Goal: Find specific page/section: Find specific page/section

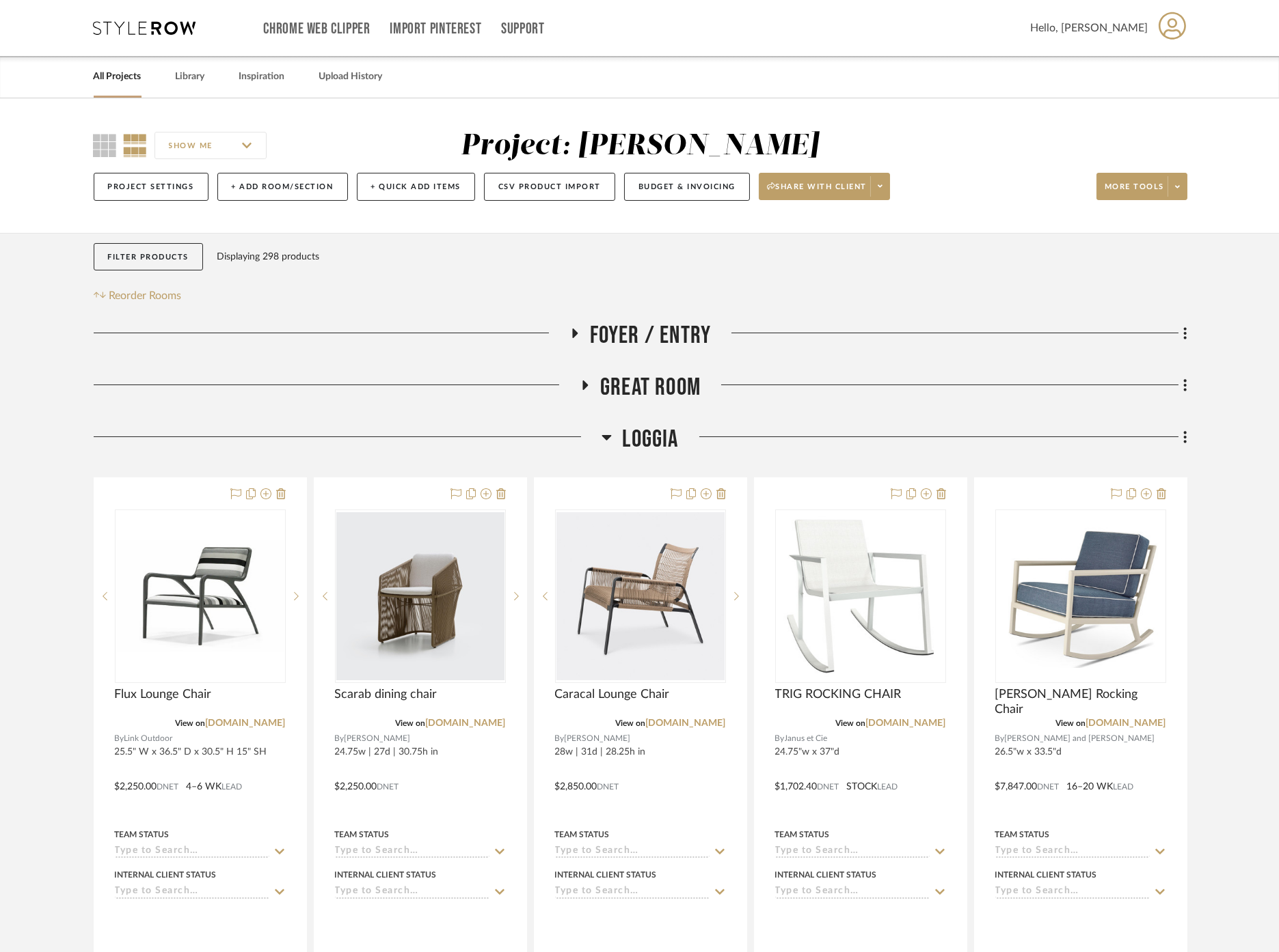
click at [127, 75] on link "All Projects" at bounding box center [117, 76] width 48 height 18
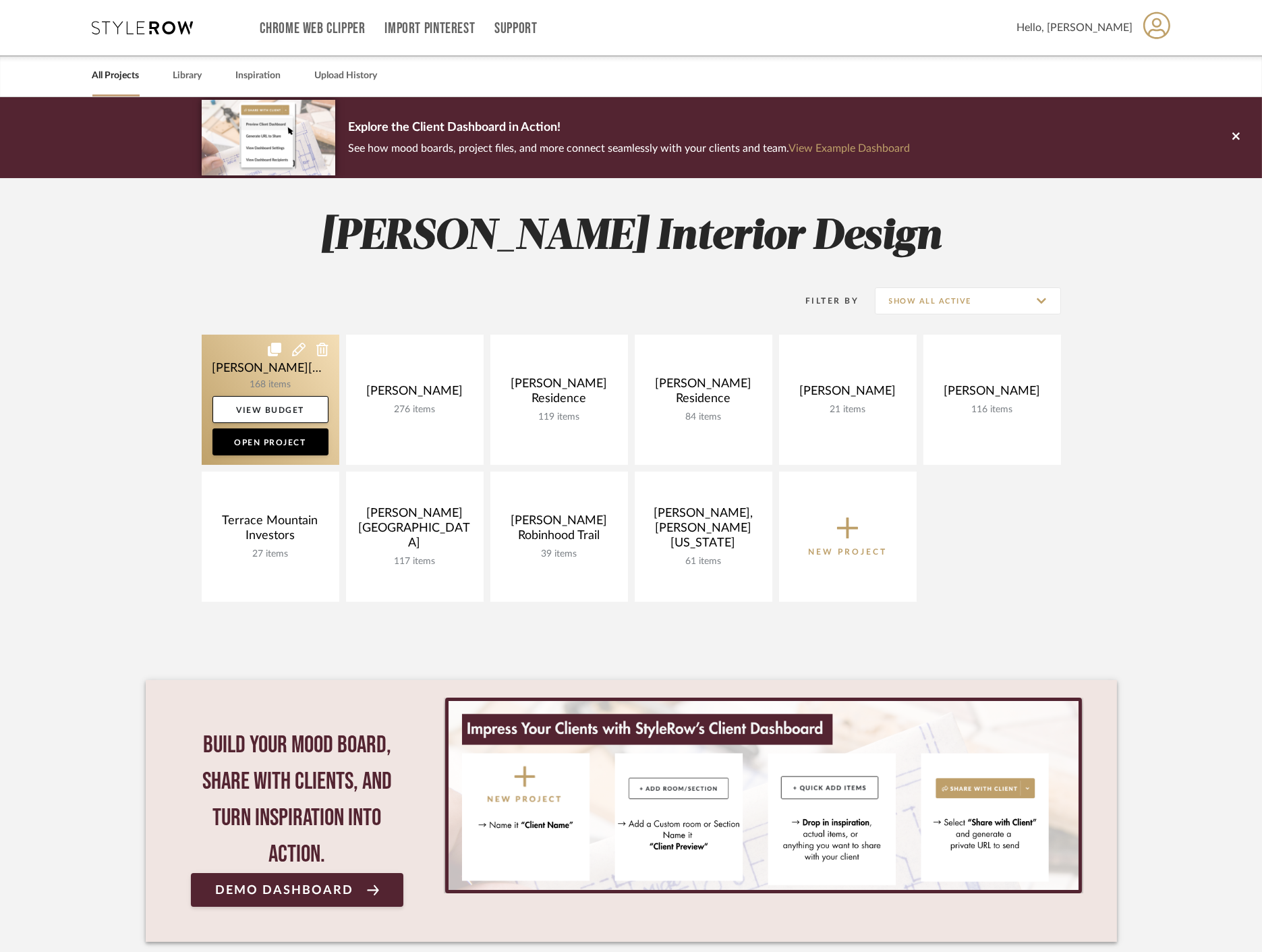
click at [247, 360] on link at bounding box center [270, 400] width 138 height 130
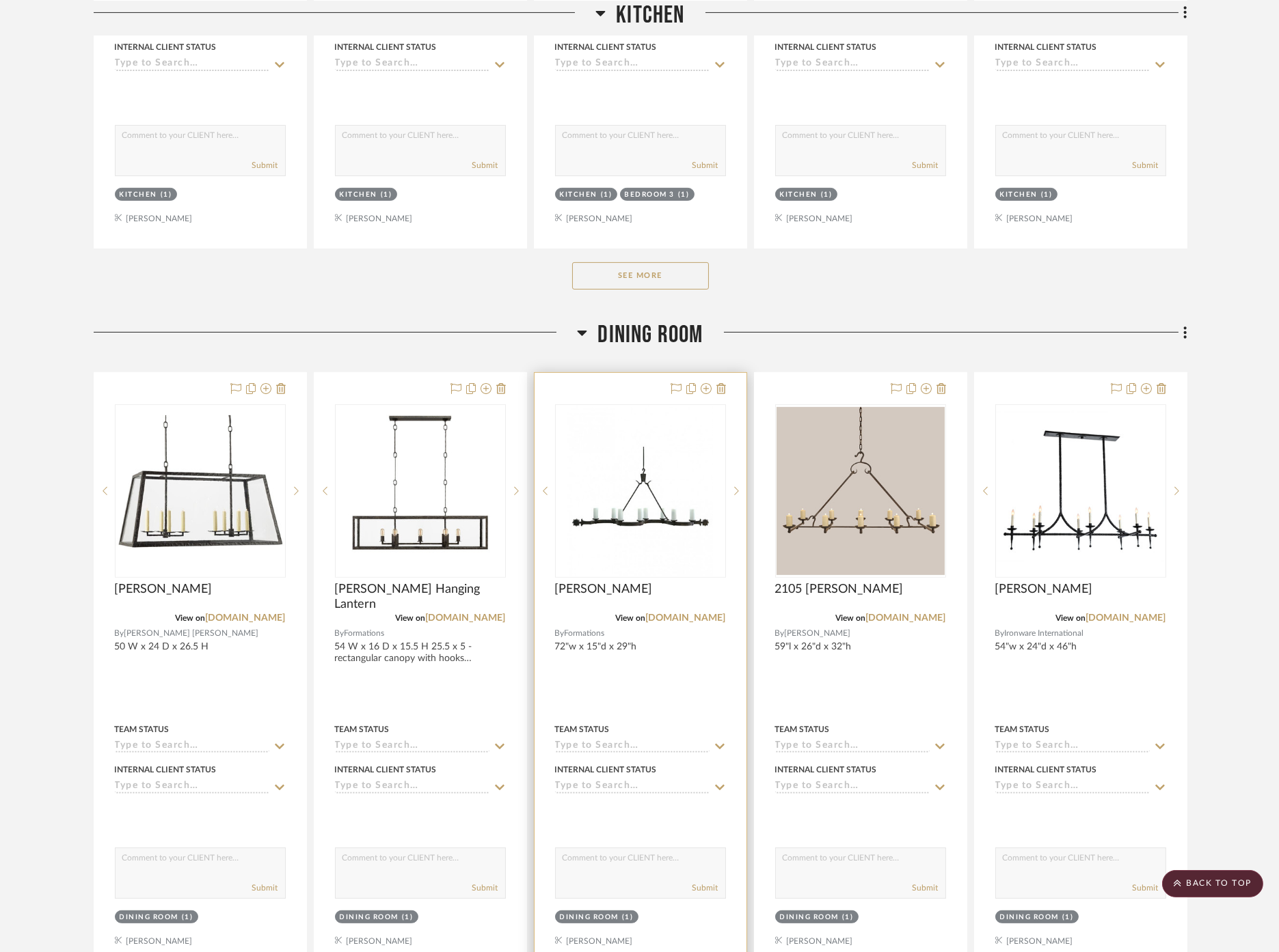
scroll to position [1366, 0]
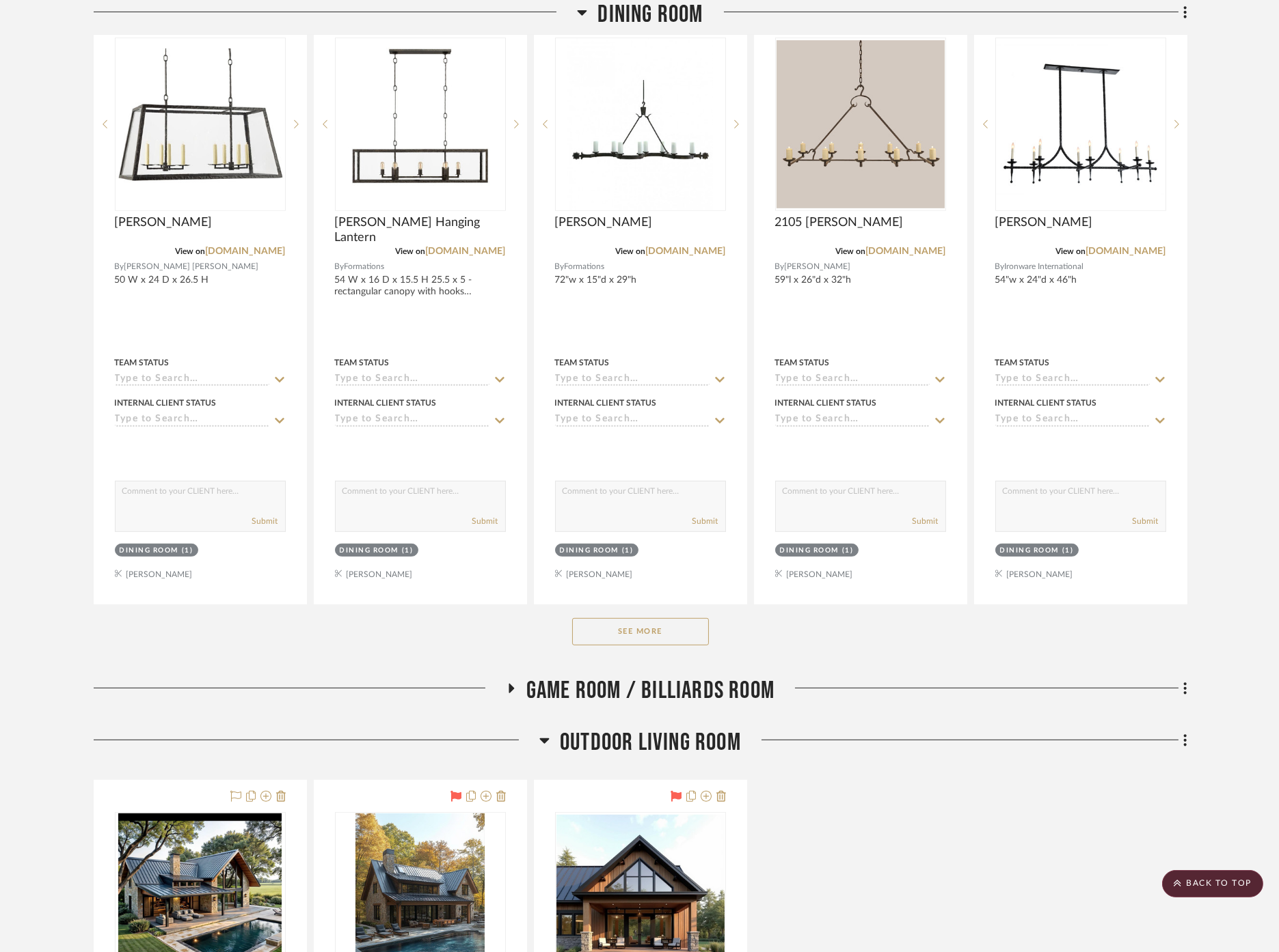
click at [643, 619] on button "See More" at bounding box center [640, 632] width 137 height 28
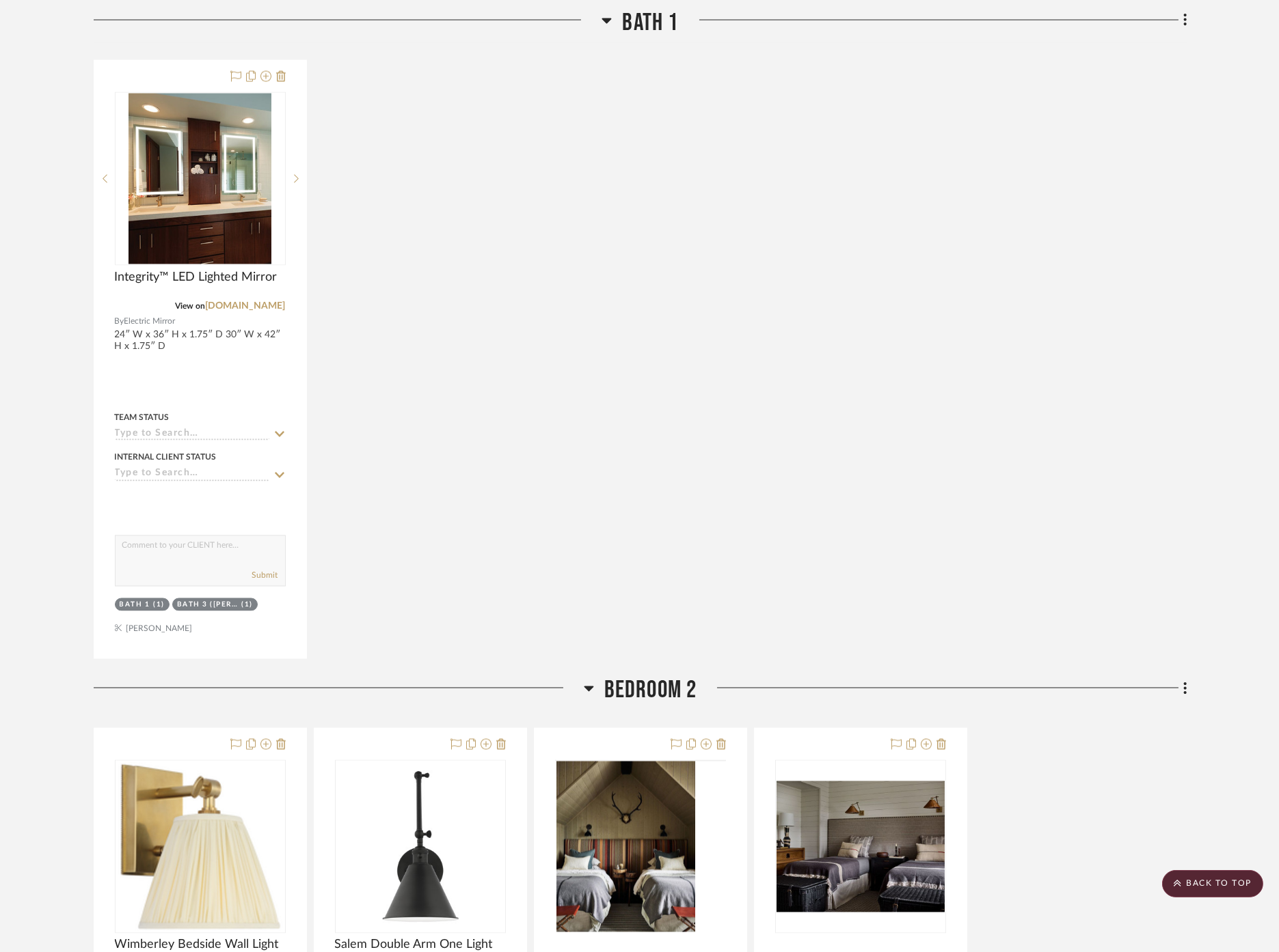
scroll to position [5389, 0]
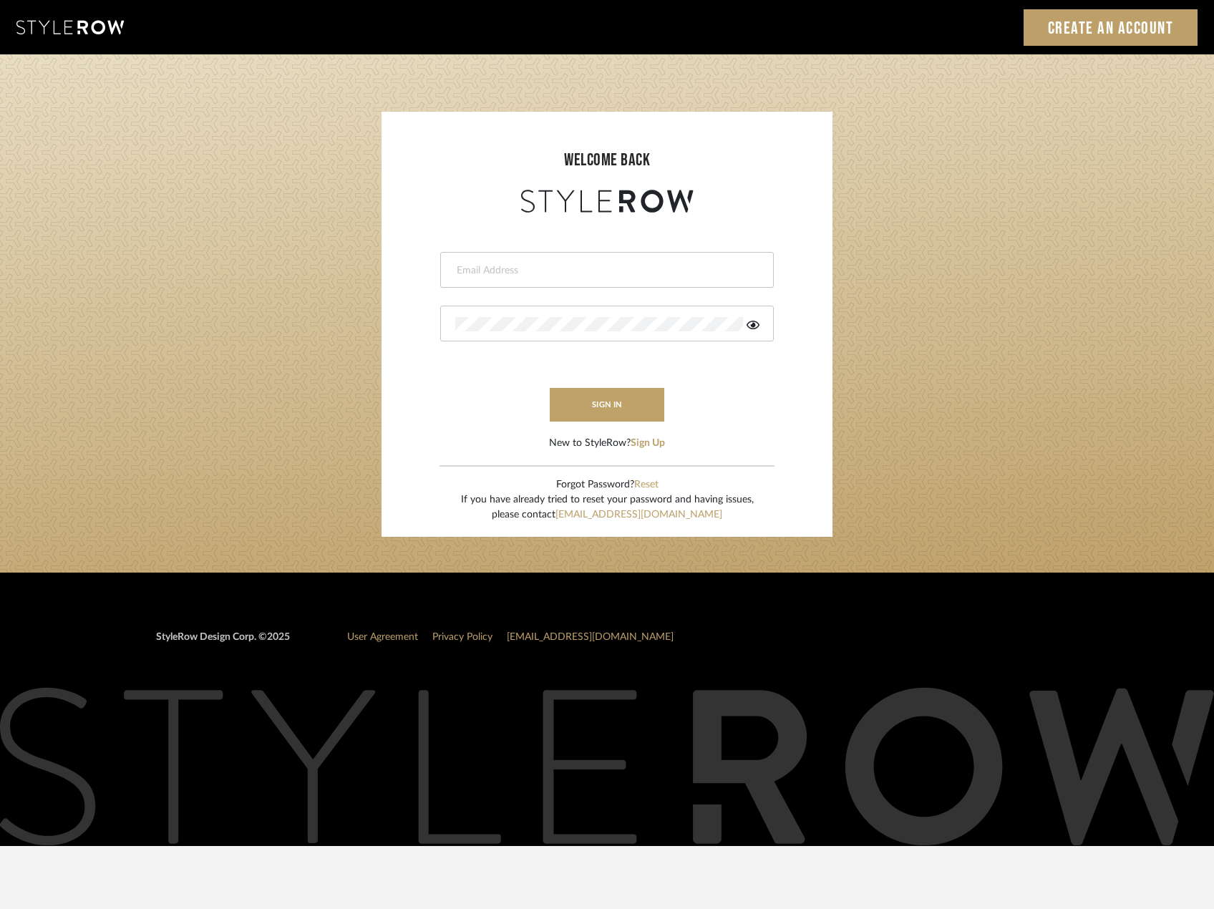
type input "riley@ceid.net"
click at [607, 399] on button "sign in" at bounding box center [607, 405] width 114 height 34
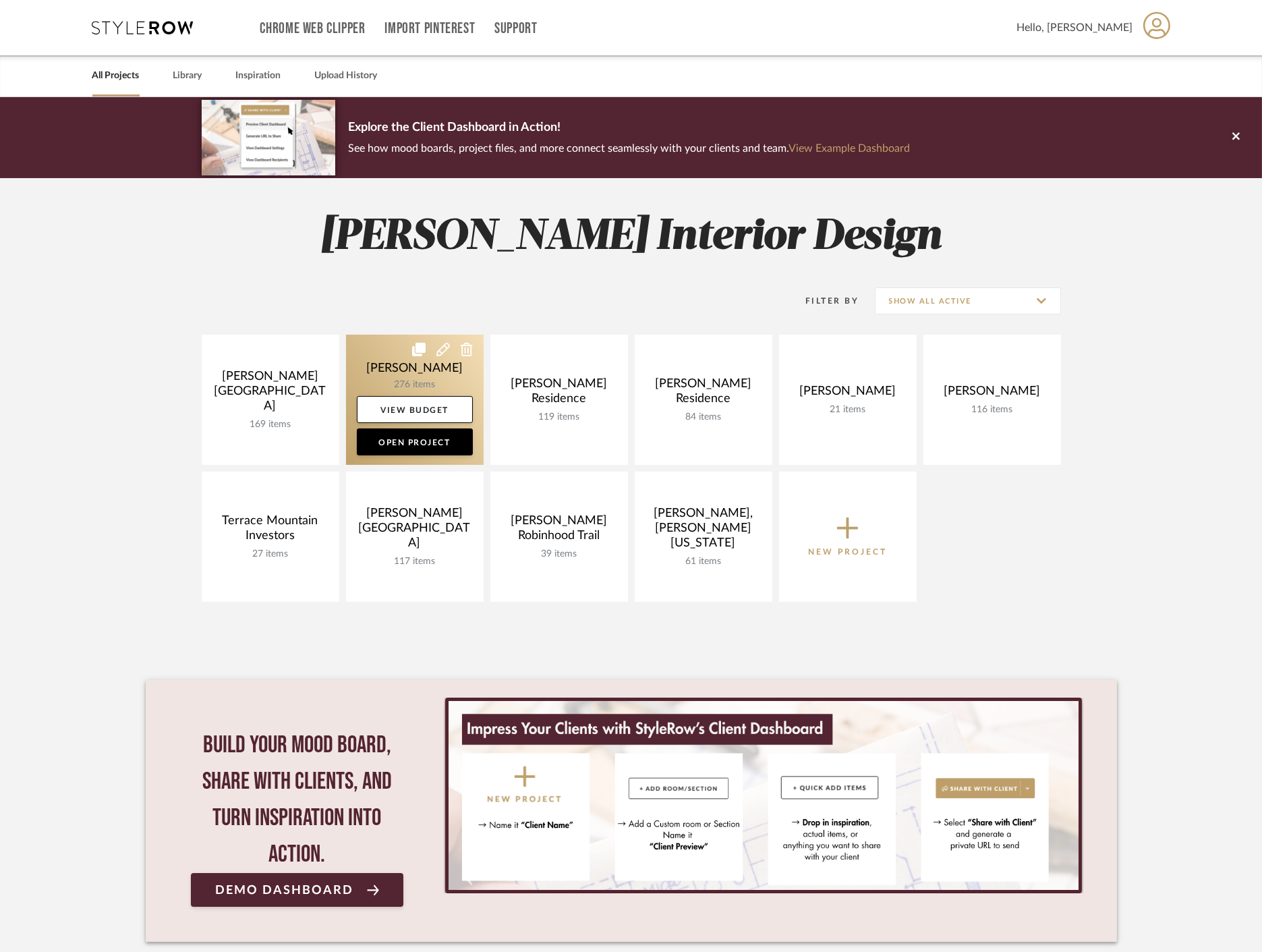
click at [386, 374] on link at bounding box center [415, 400] width 138 height 130
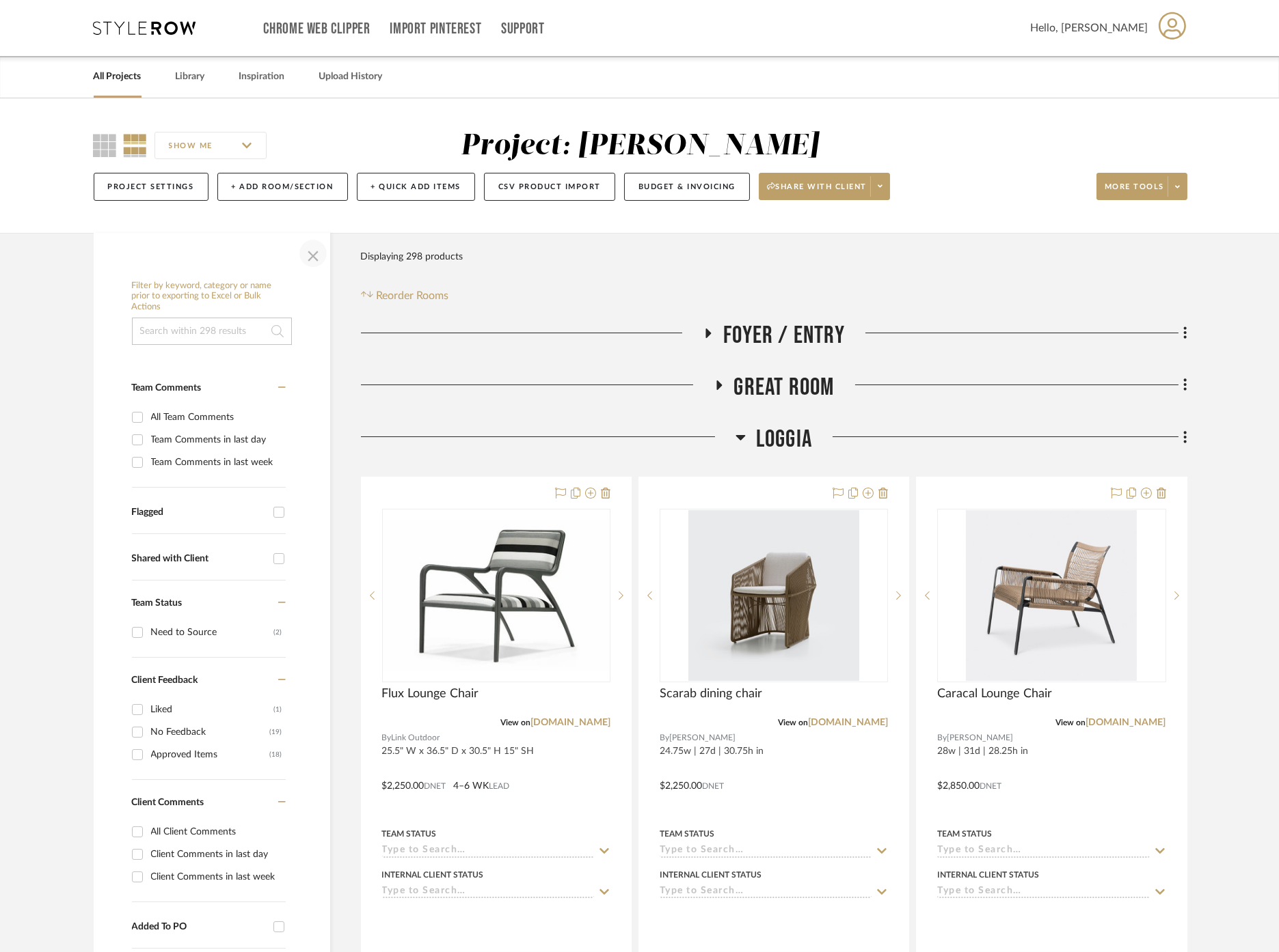
click at [315, 253] on span "button" at bounding box center [313, 253] width 32 height 32
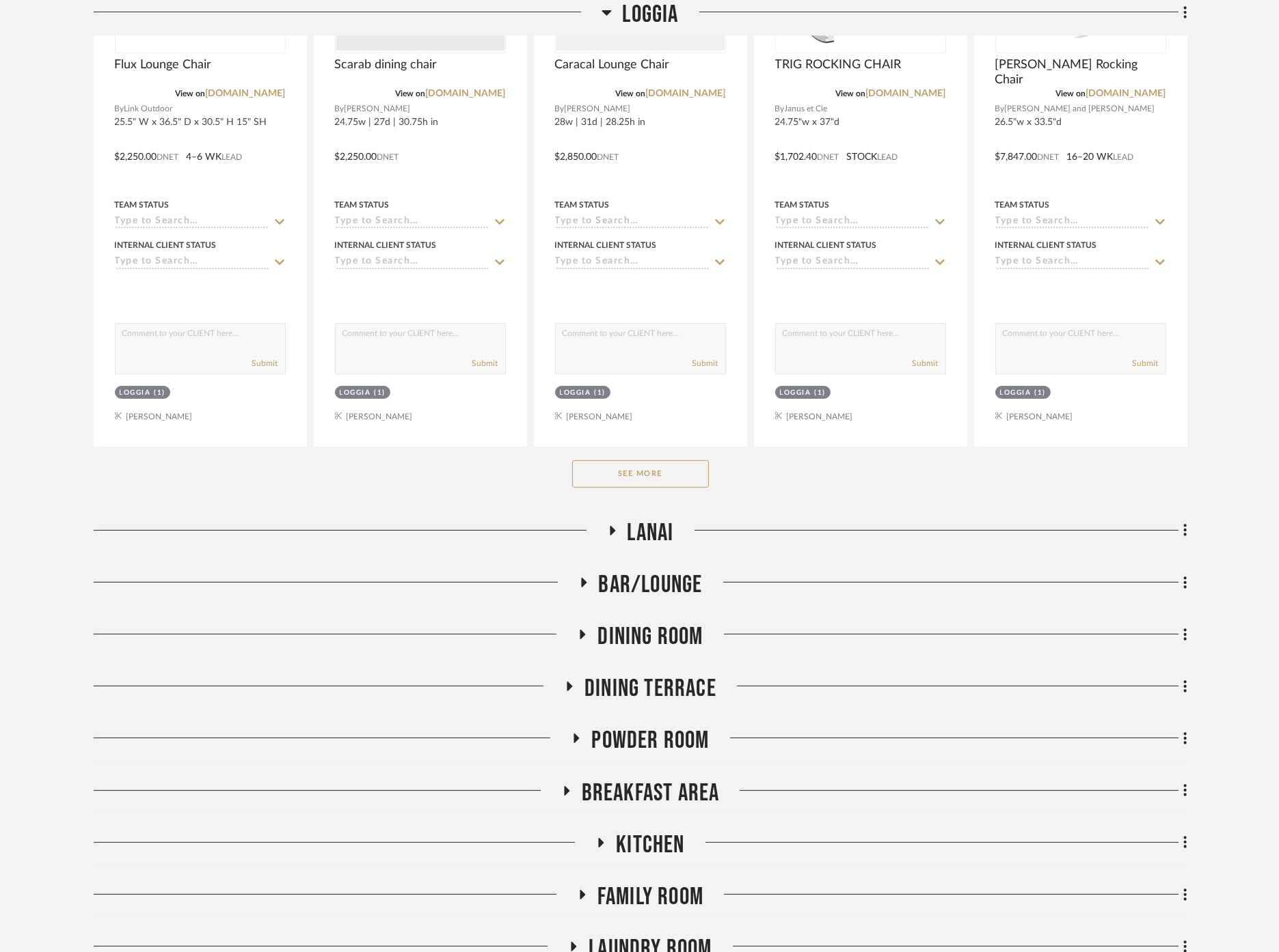
scroll to position [759, 0]
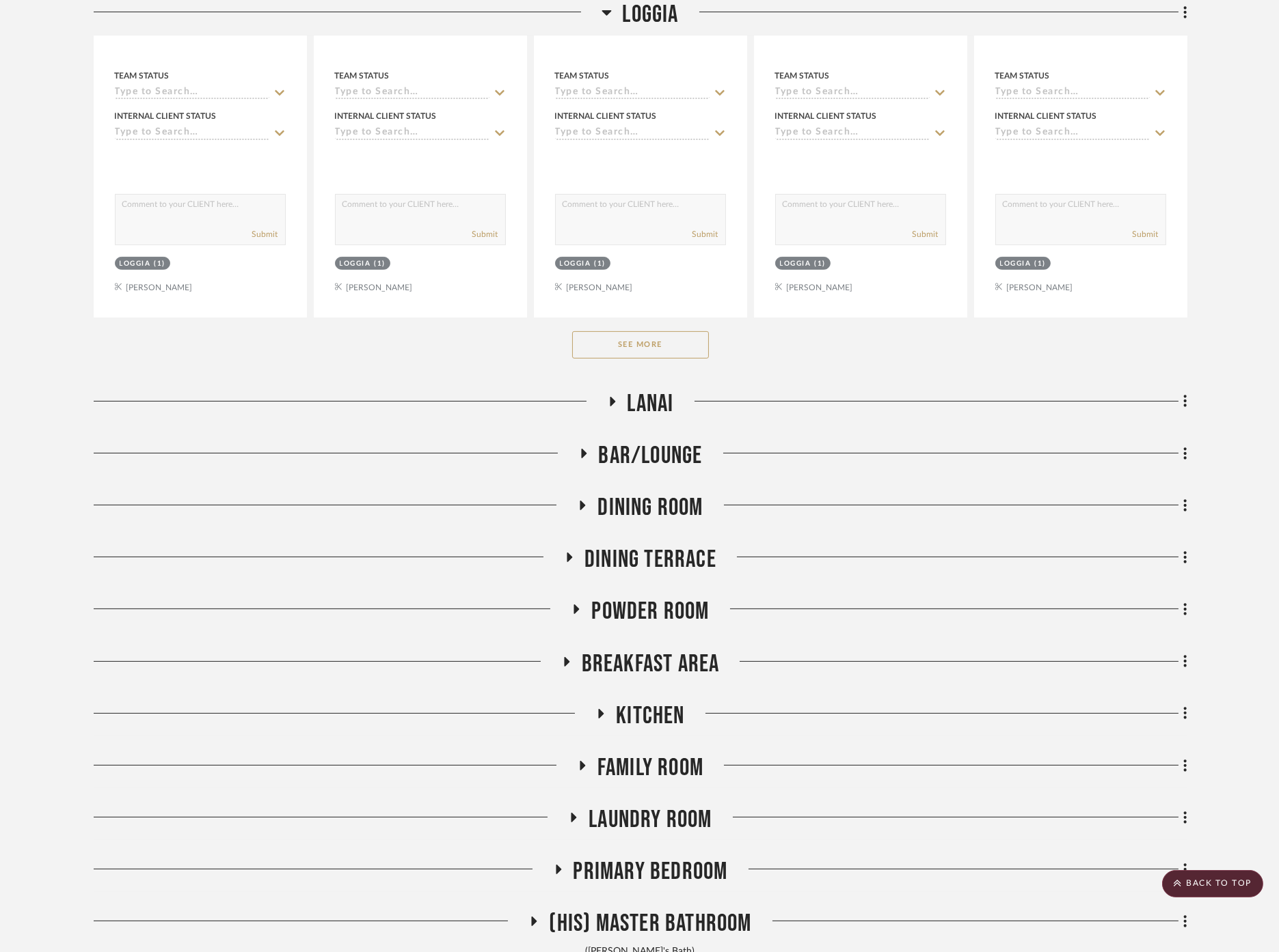
click at [614, 354] on button "See More" at bounding box center [640, 345] width 137 height 28
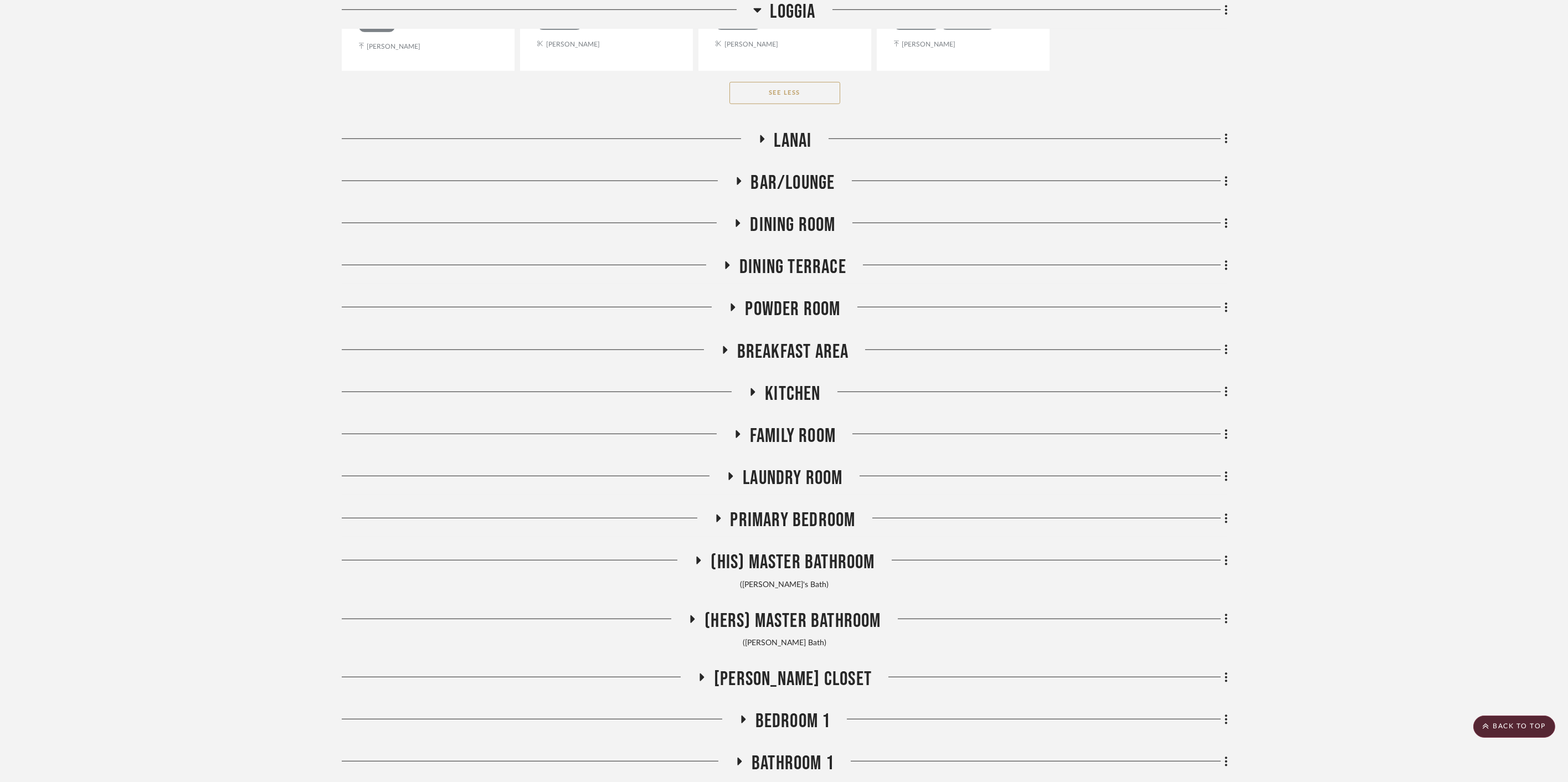
scroll to position [2770, 0]
click at [786, 139] on span "Lanai" at bounding box center [793, 141] width 38 height 24
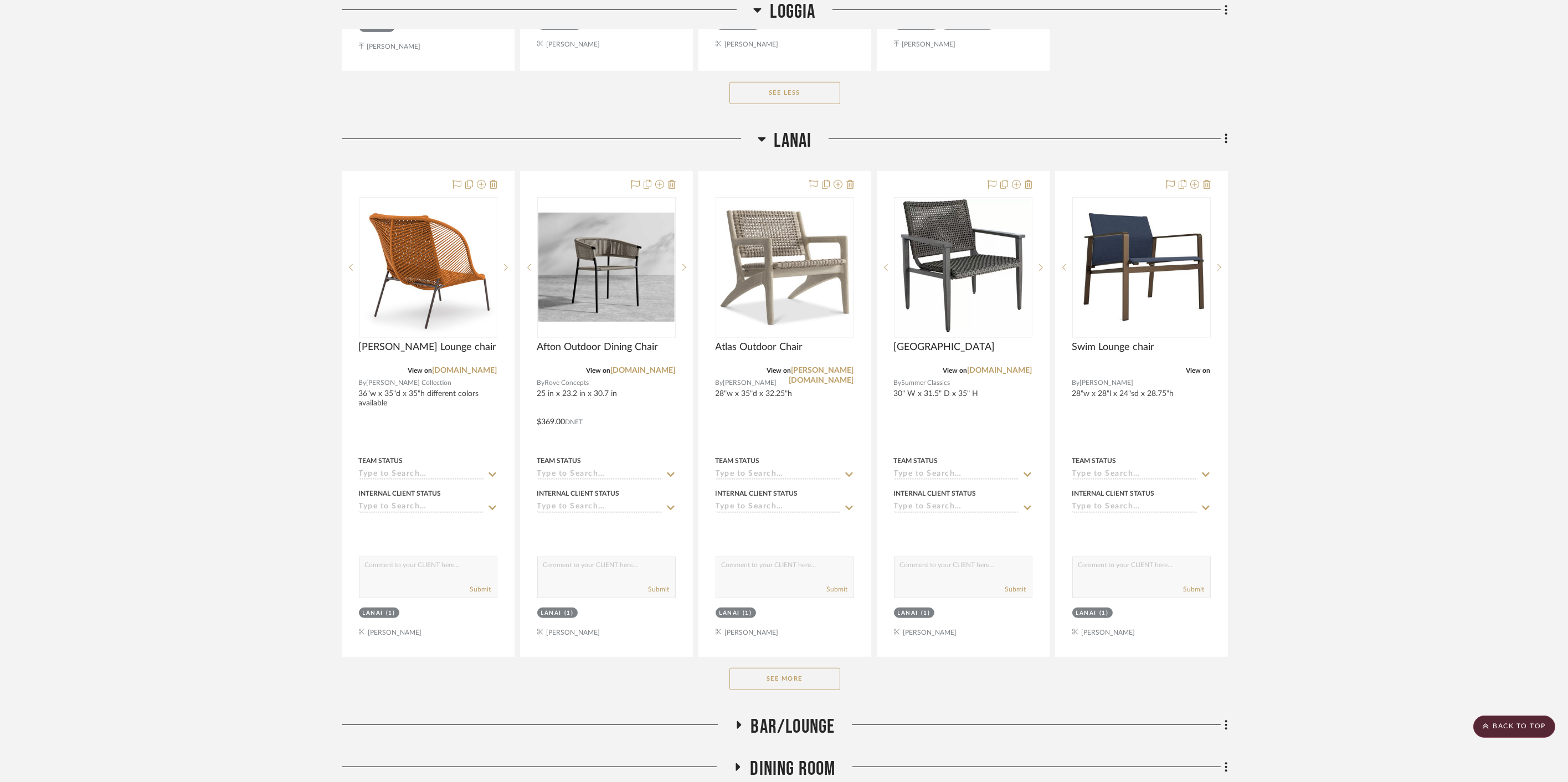
click at [785, 139] on span "Lanai" at bounding box center [793, 141] width 38 height 24
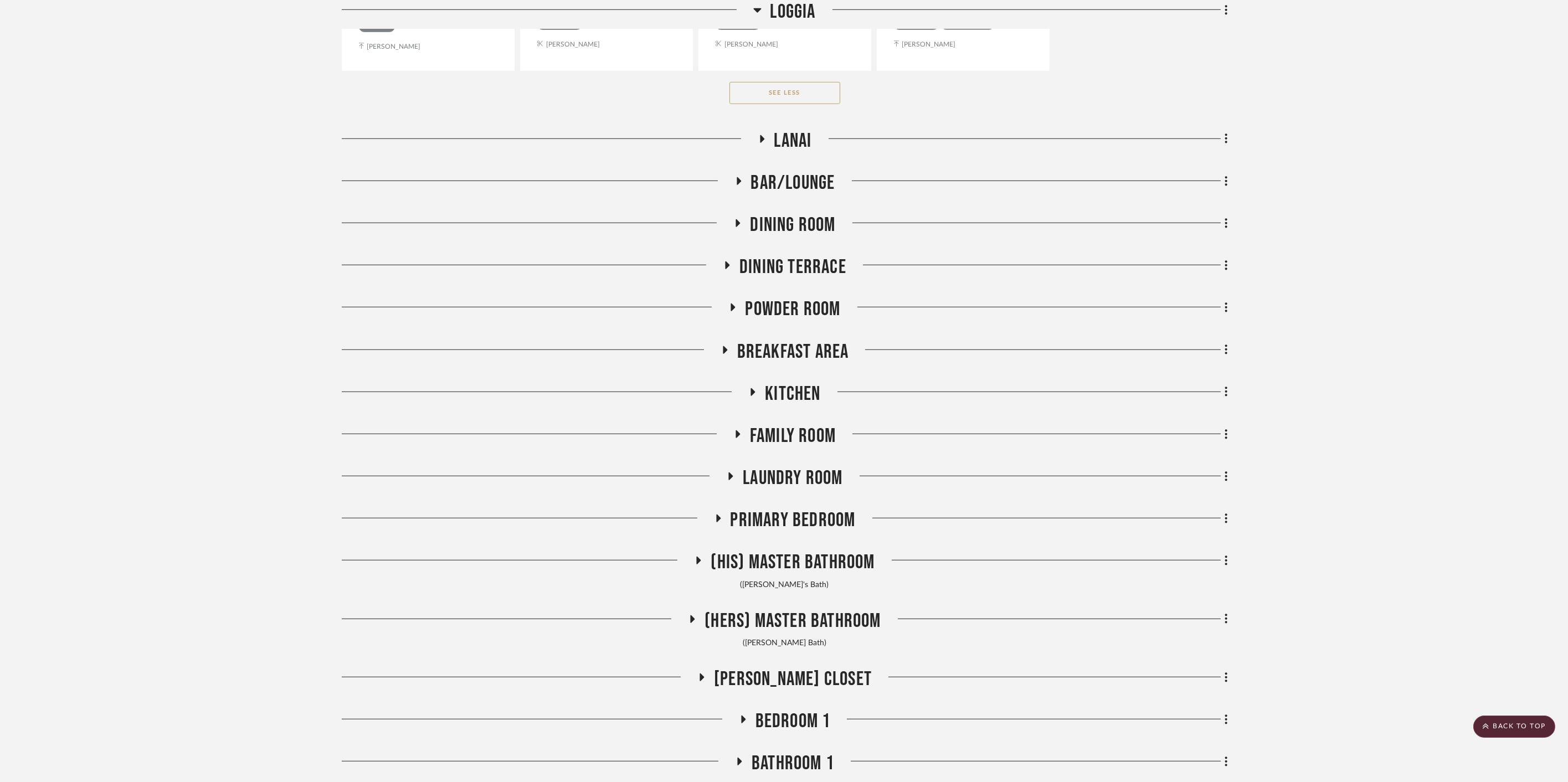
click at [772, 182] on span "Bar/Lounge" at bounding box center [793, 183] width 84 height 24
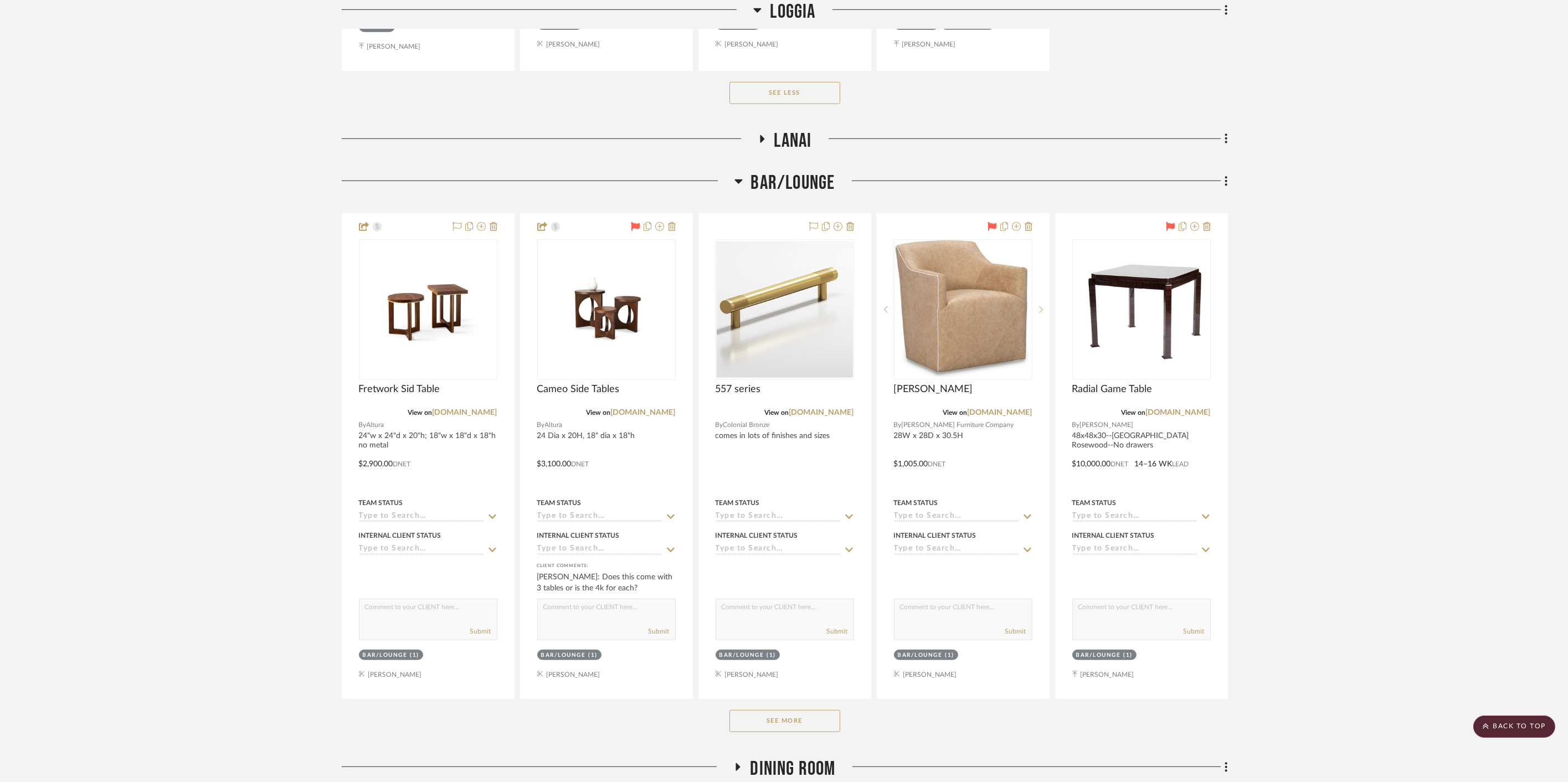
click at [772, 182] on span "Bar/Lounge" at bounding box center [793, 183] width 84 height 24
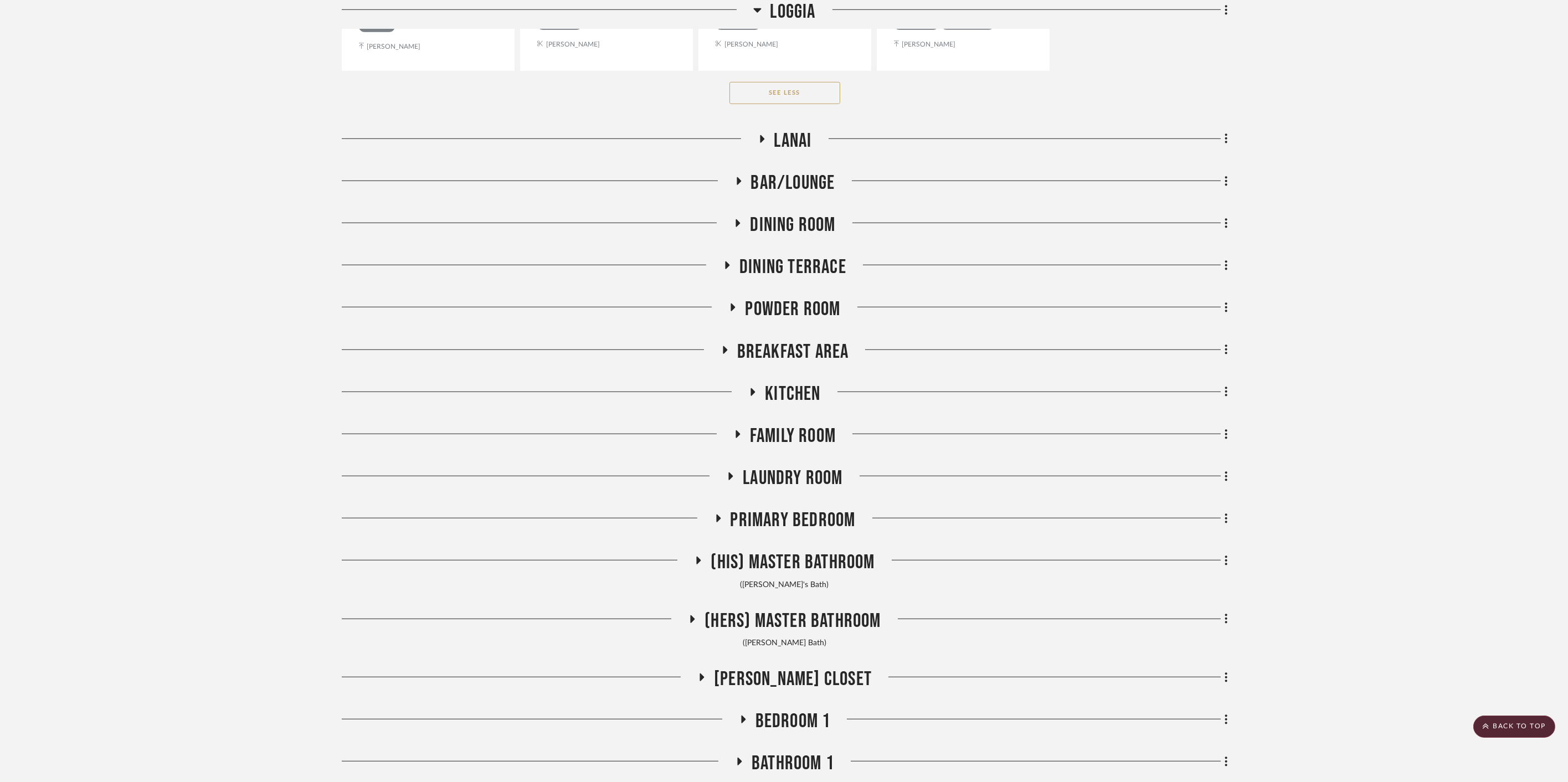
click at [776, 222] on span "Dining Room" at bounding box center [793, 225] width 85 height 24
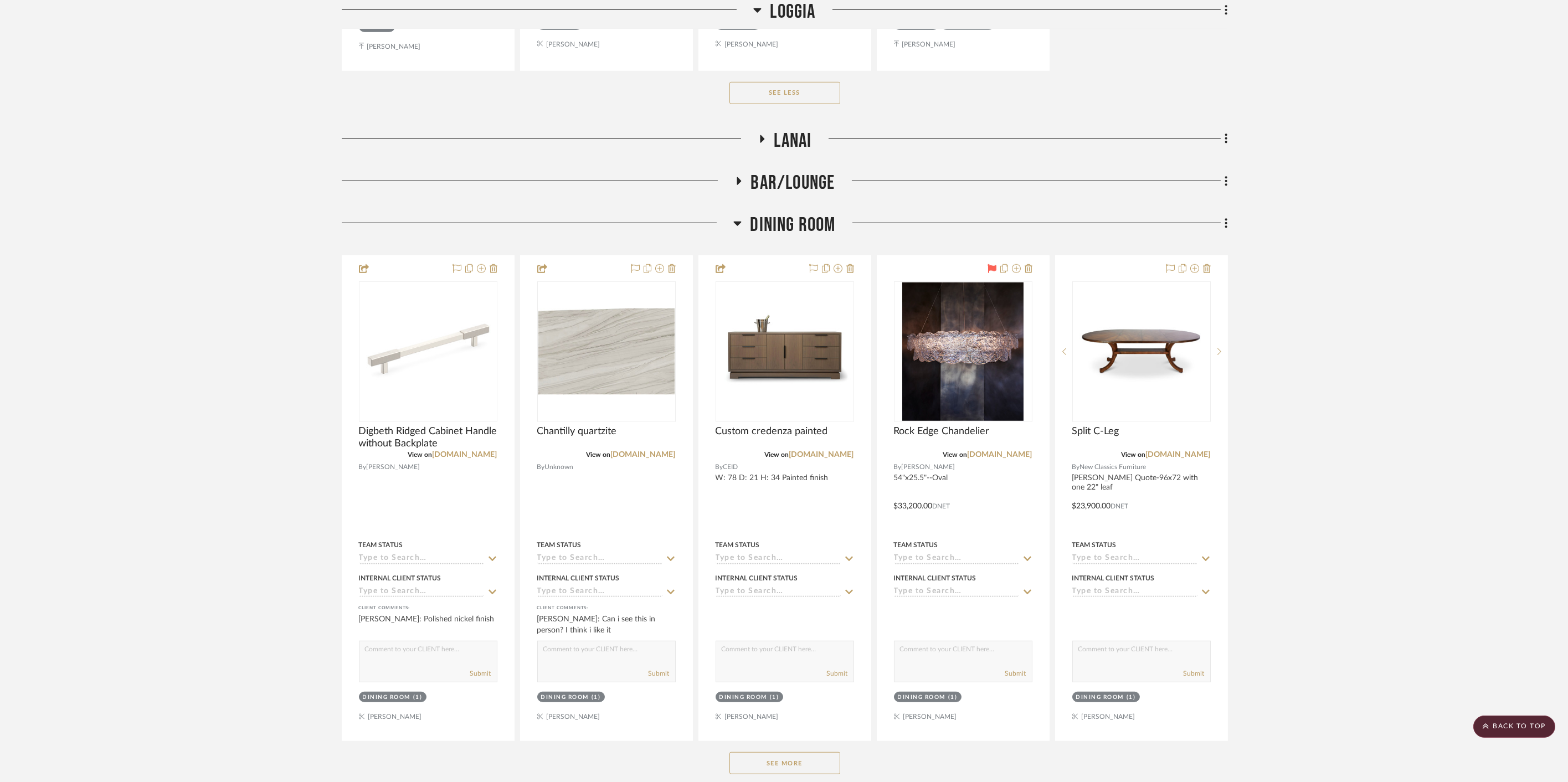
click at [776, 222] on span "Dining Room" at bounding box center [793, 225] width 85 height 24
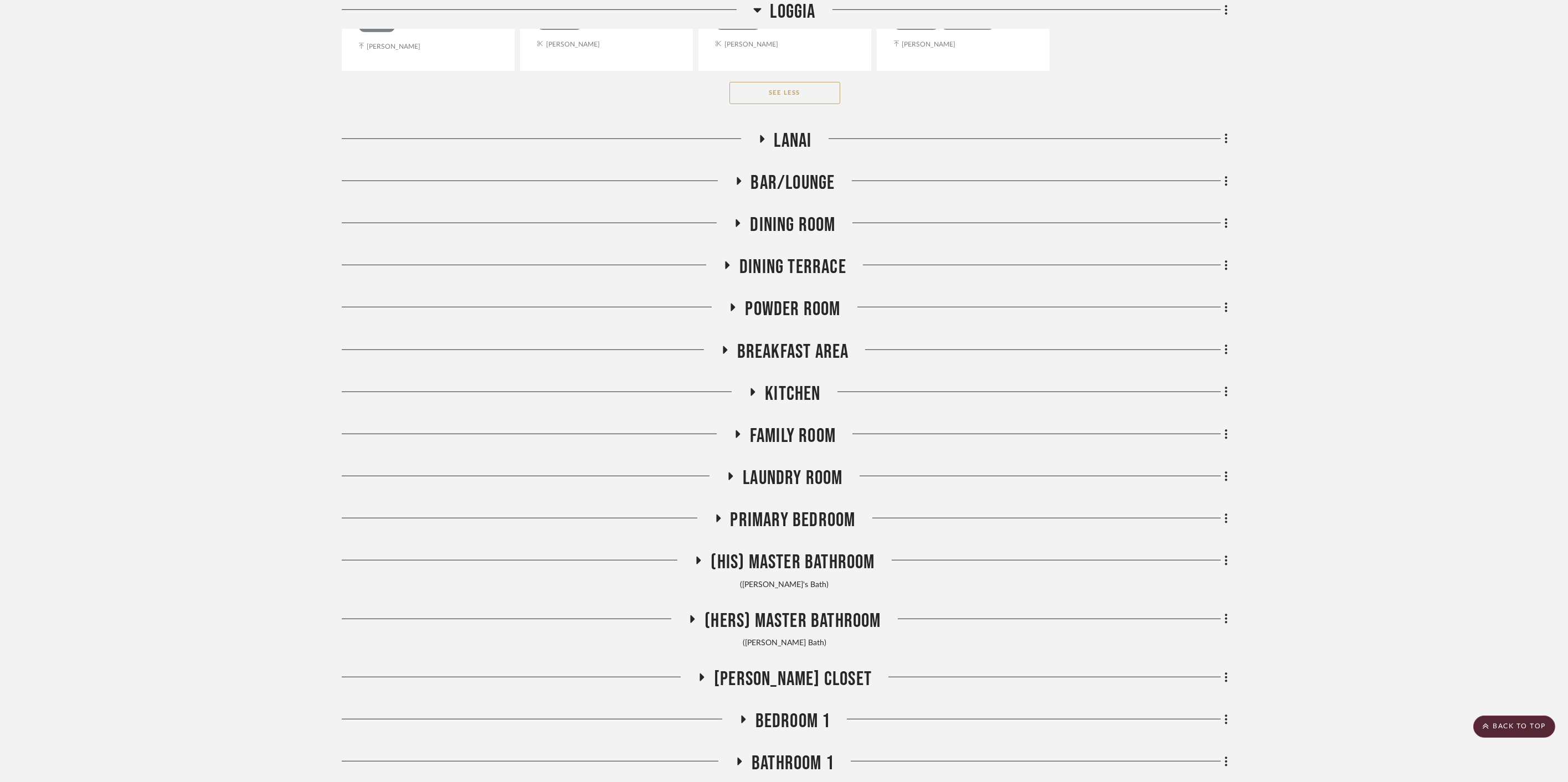
click at [769, 258] on span "Dining Terrace" at bounding box center [793, 267] width 107 height 24
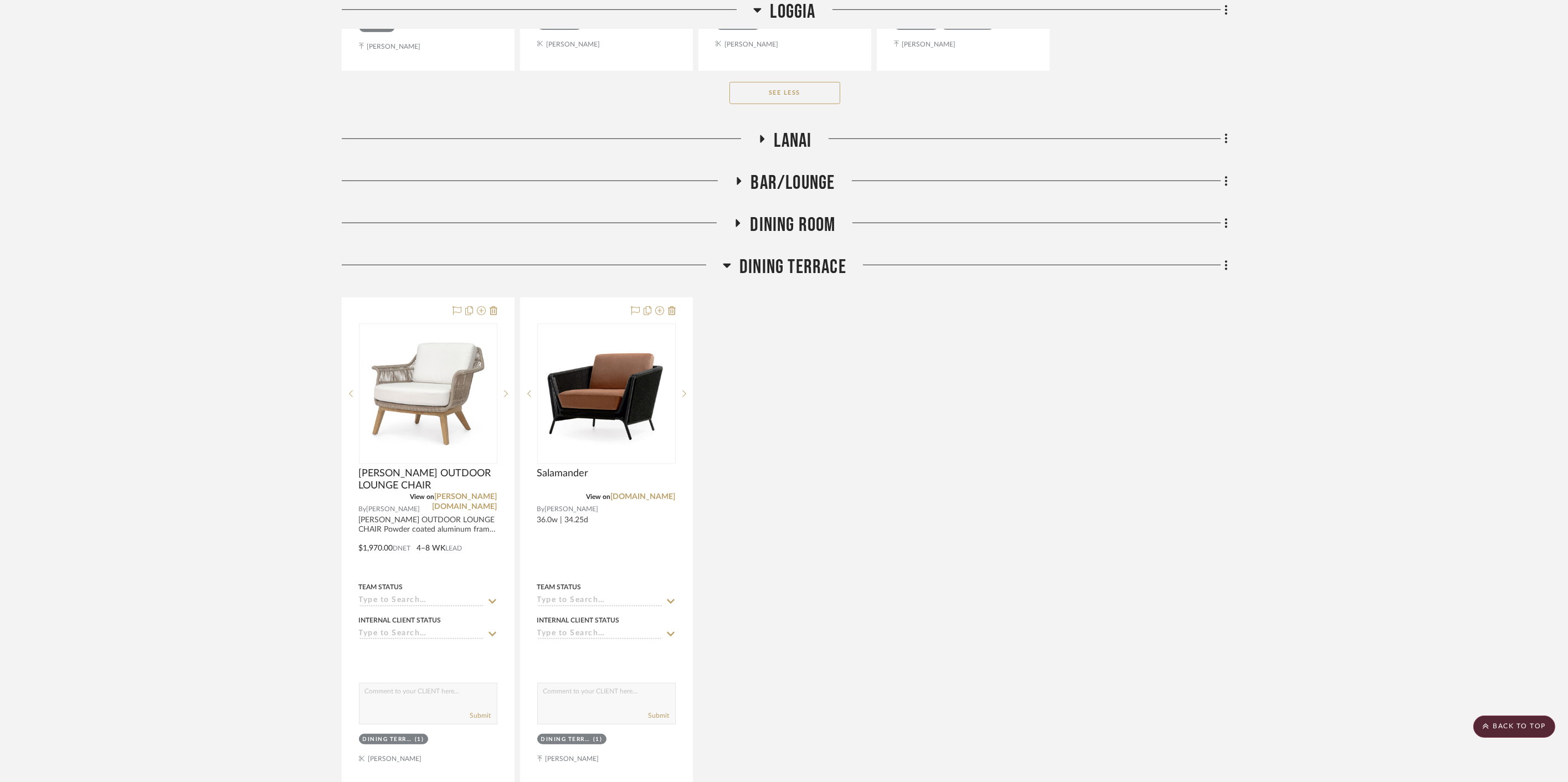
click at [824, 260] on span "Dining Terrace" at bounding box center [793, 267] width 107 height 24
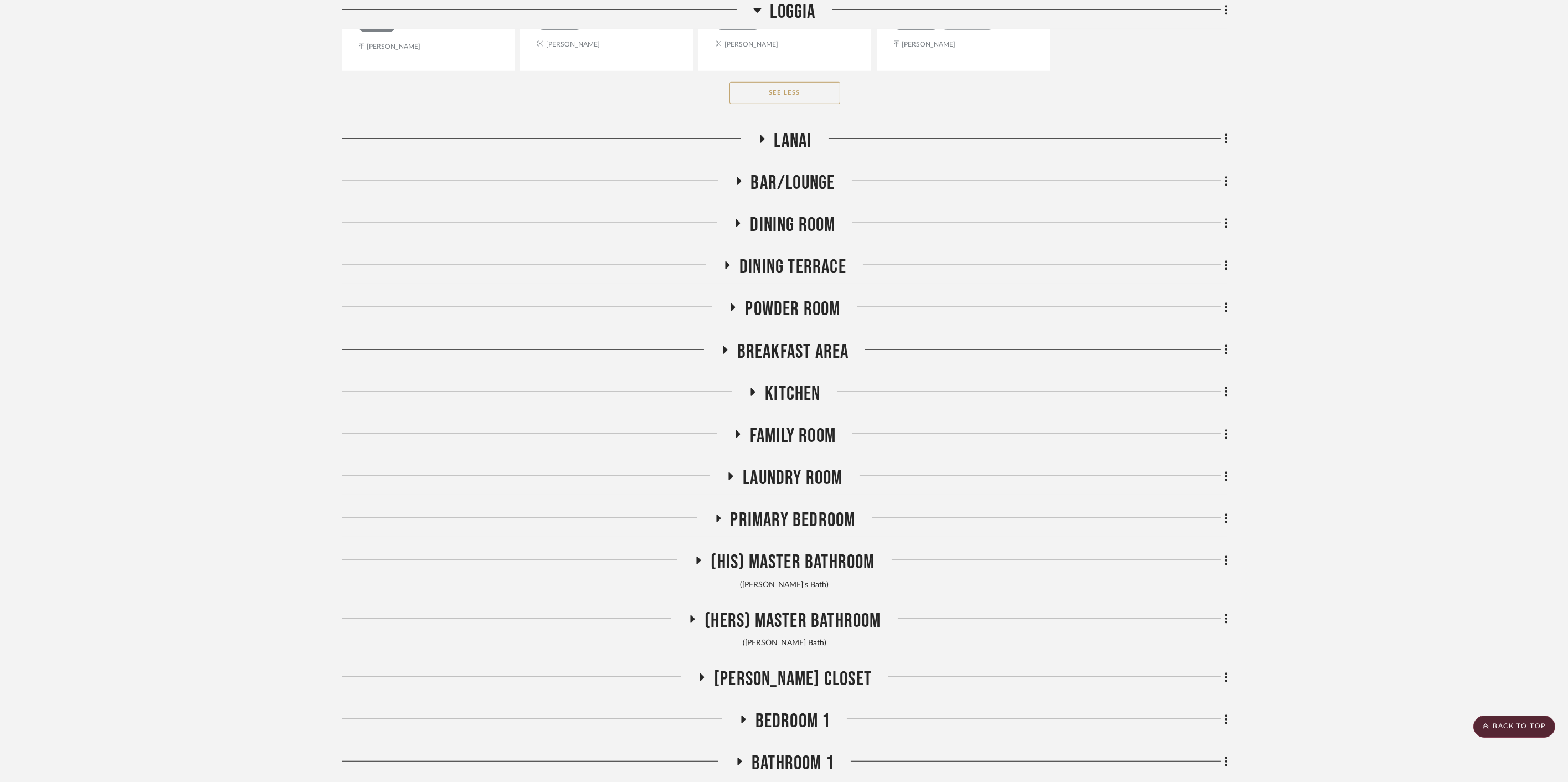
click at [822, 301] on span "Powder Room" at bounding box center [792, 309] width 95 height 24
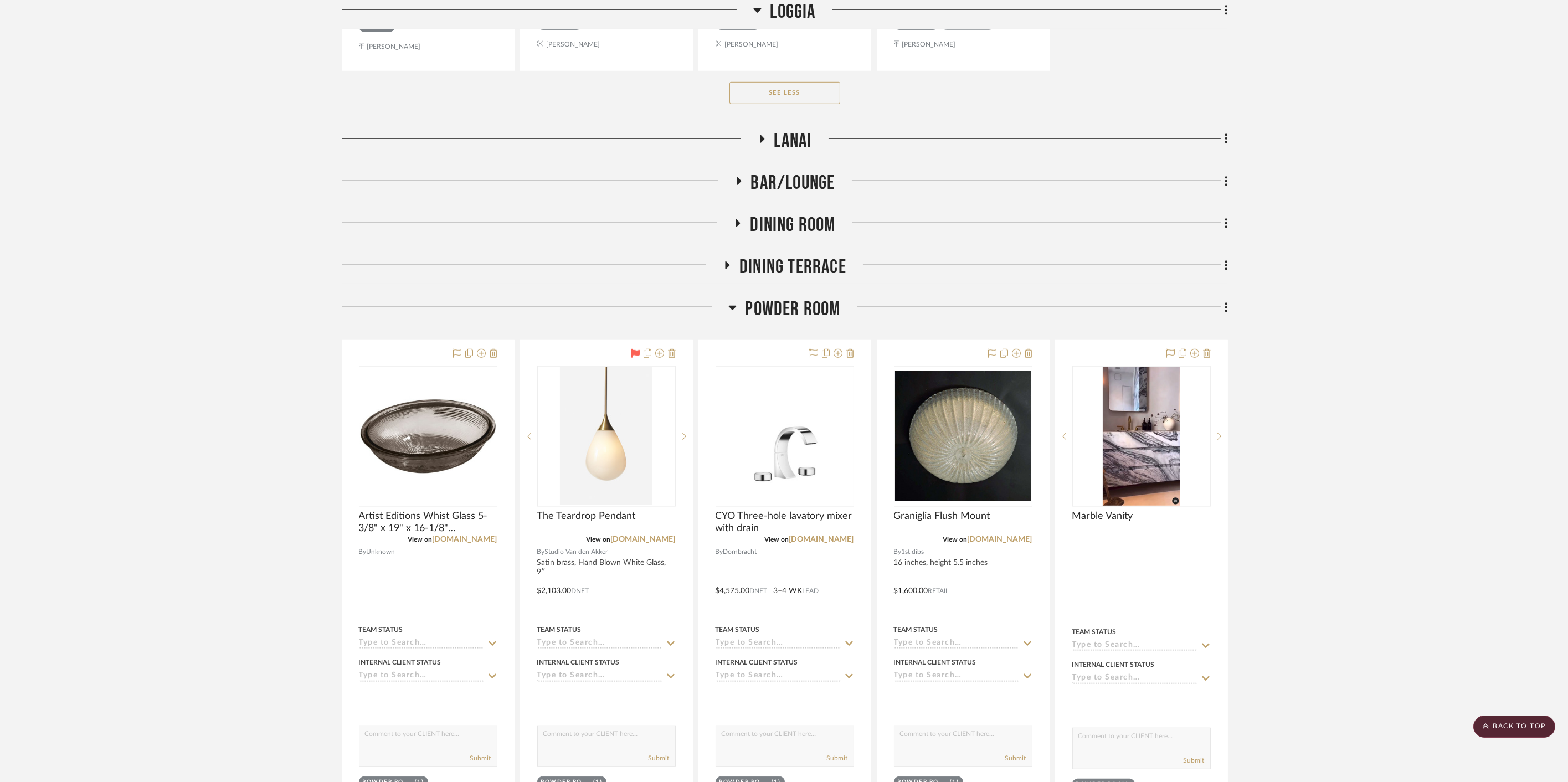
click at [822, 301] on span "Powder Room" at bounding box center [792, 309] width 95 height 24
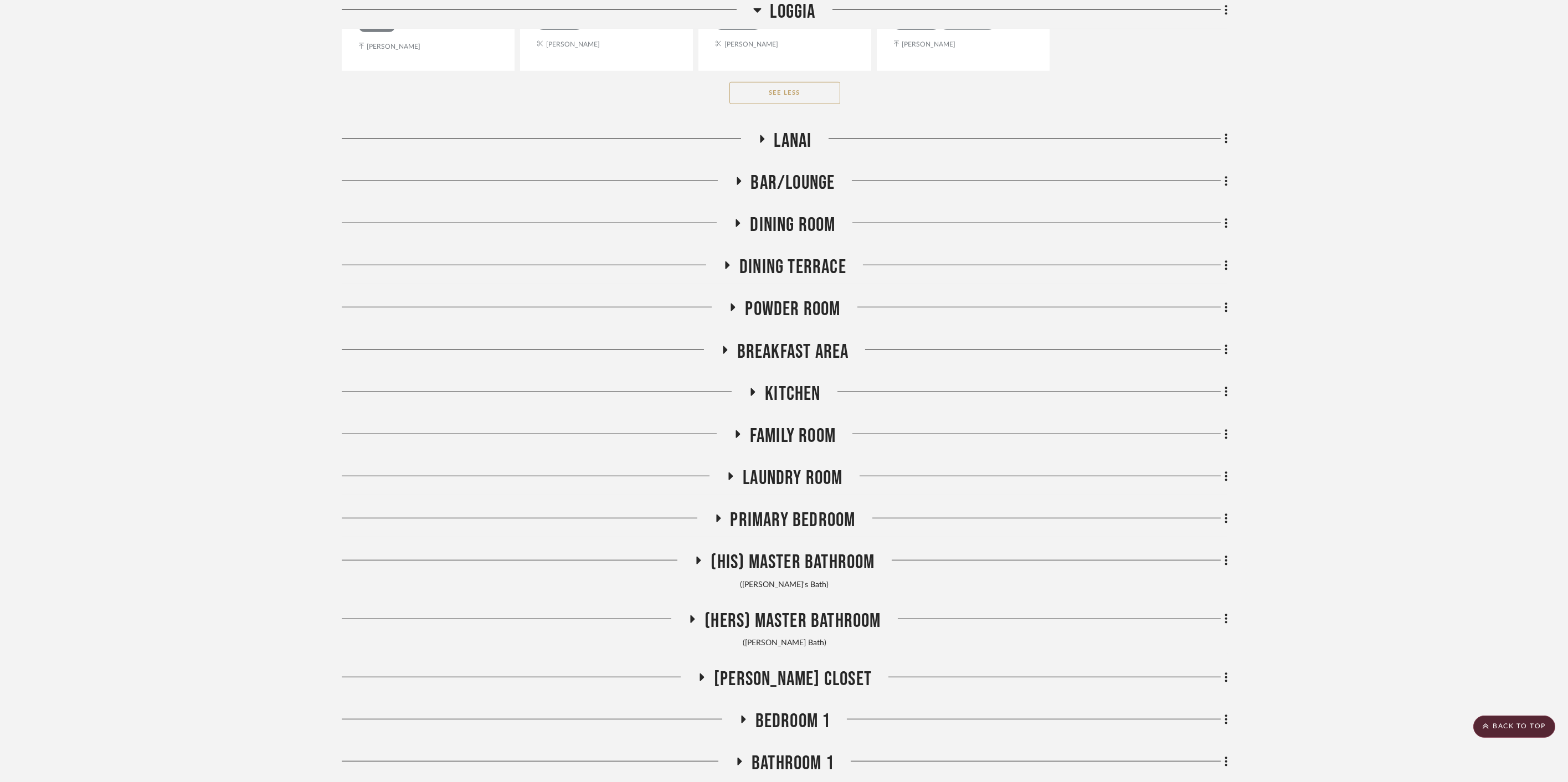
click at [819, 349] on span "Breakfast Area" at bounding box center [793, 352] width 112 height 24
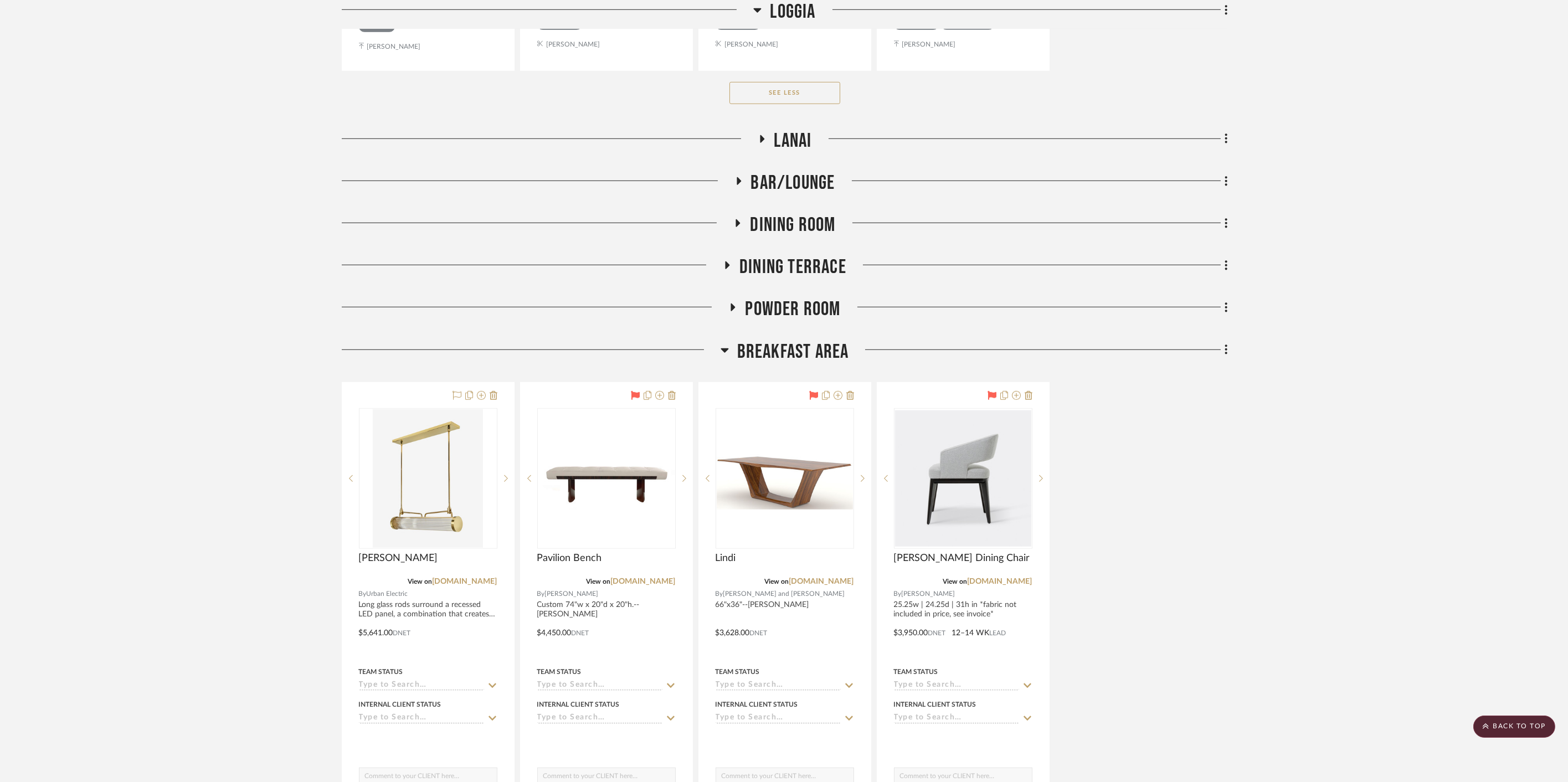
click at [819, 349] on span "Breakfast Area" at bounding box center [793, 352] width 112 height 24
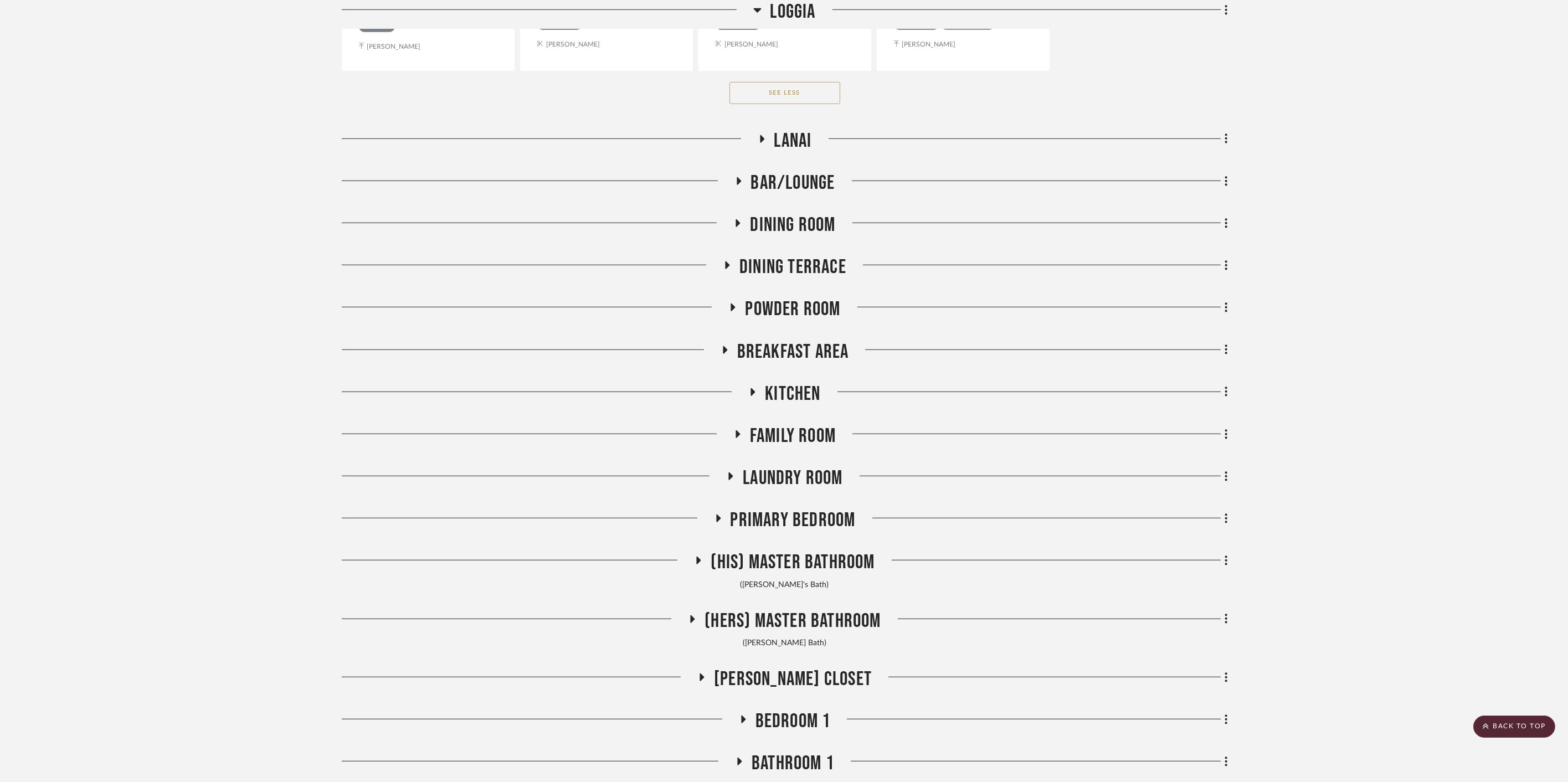
click at [813, 391] on span "Kitchen" at bounding box center [793, 394] width 56 height 24
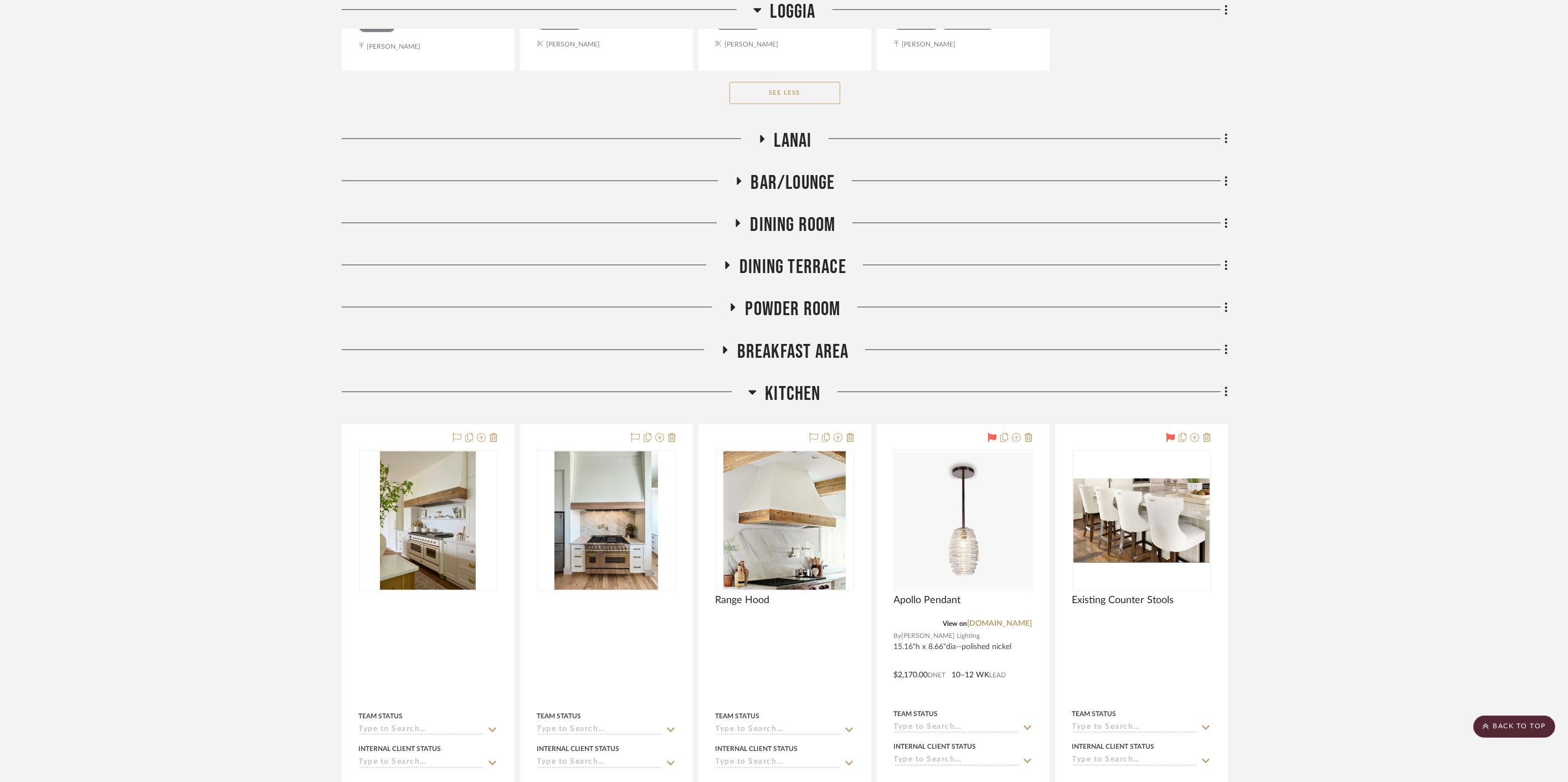
click at [813, 392] on span "Kitchen" at bounding box center [793, 394] width 56 height 24
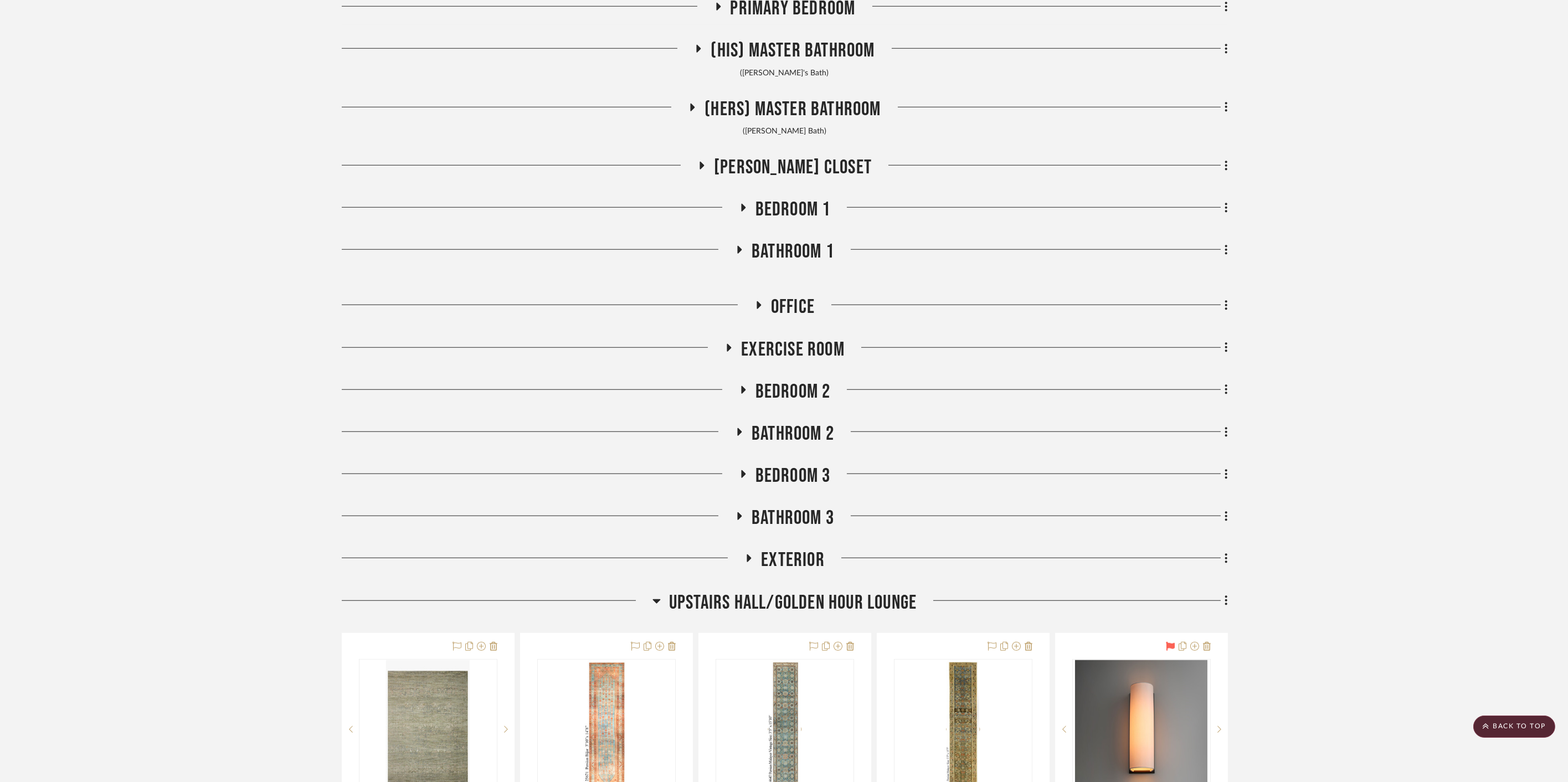
scroll to position [3385, 0]
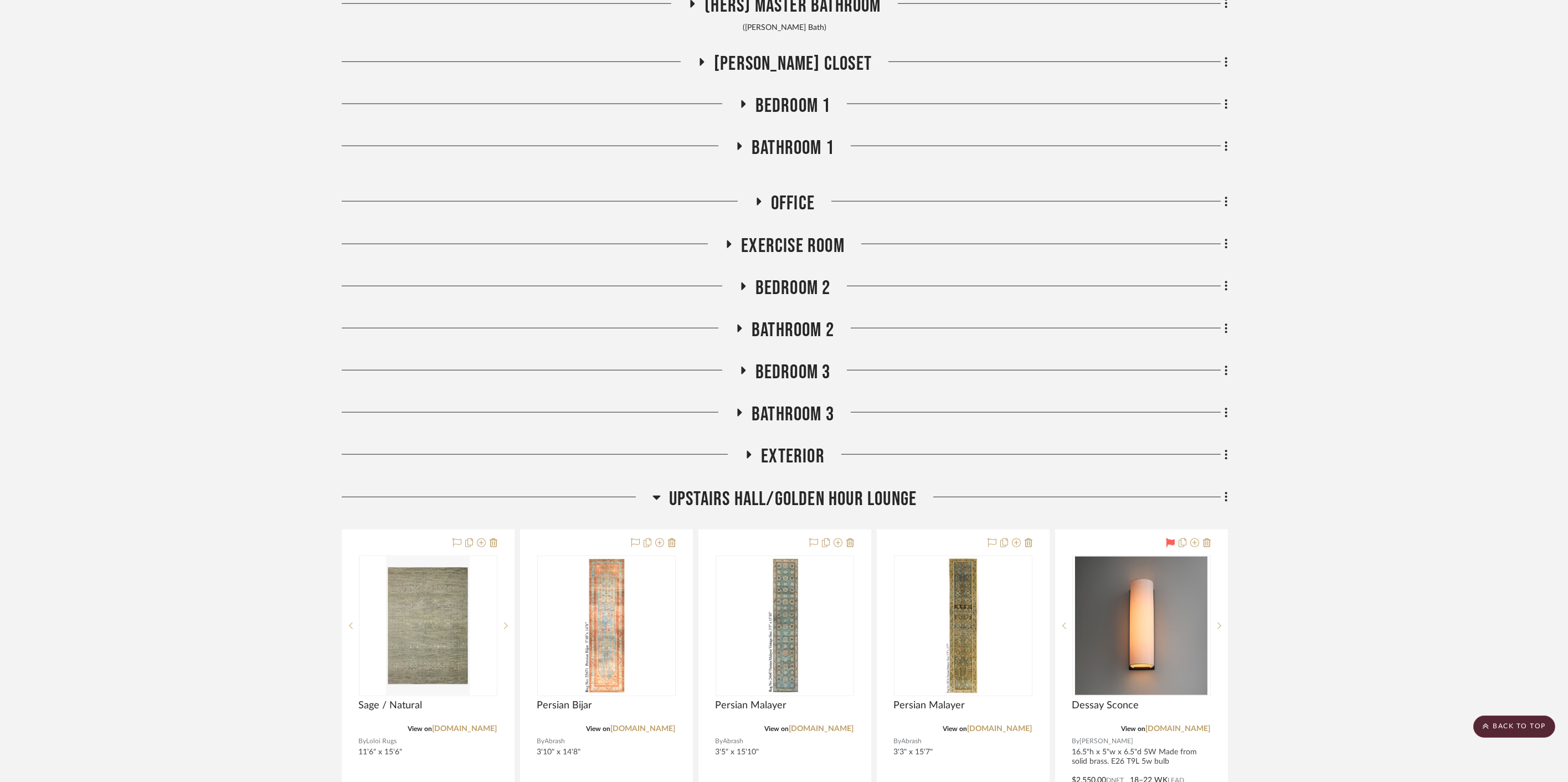
click at [810, 488] on span "Upstairs Hall/Golden Hour Lounge" at bounding box center [793, 499] width 248 height 24
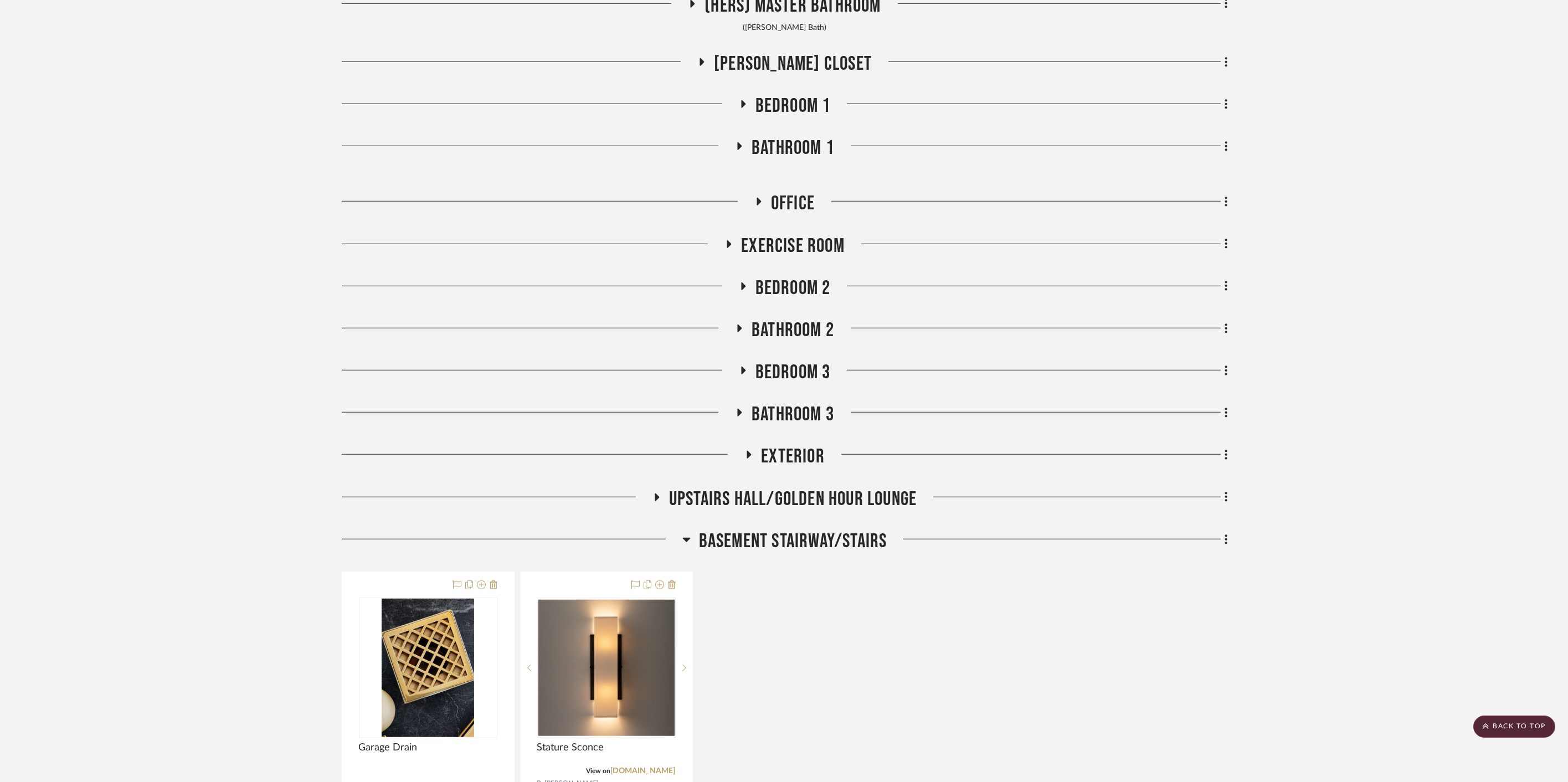
scroll to position [3508, 0]
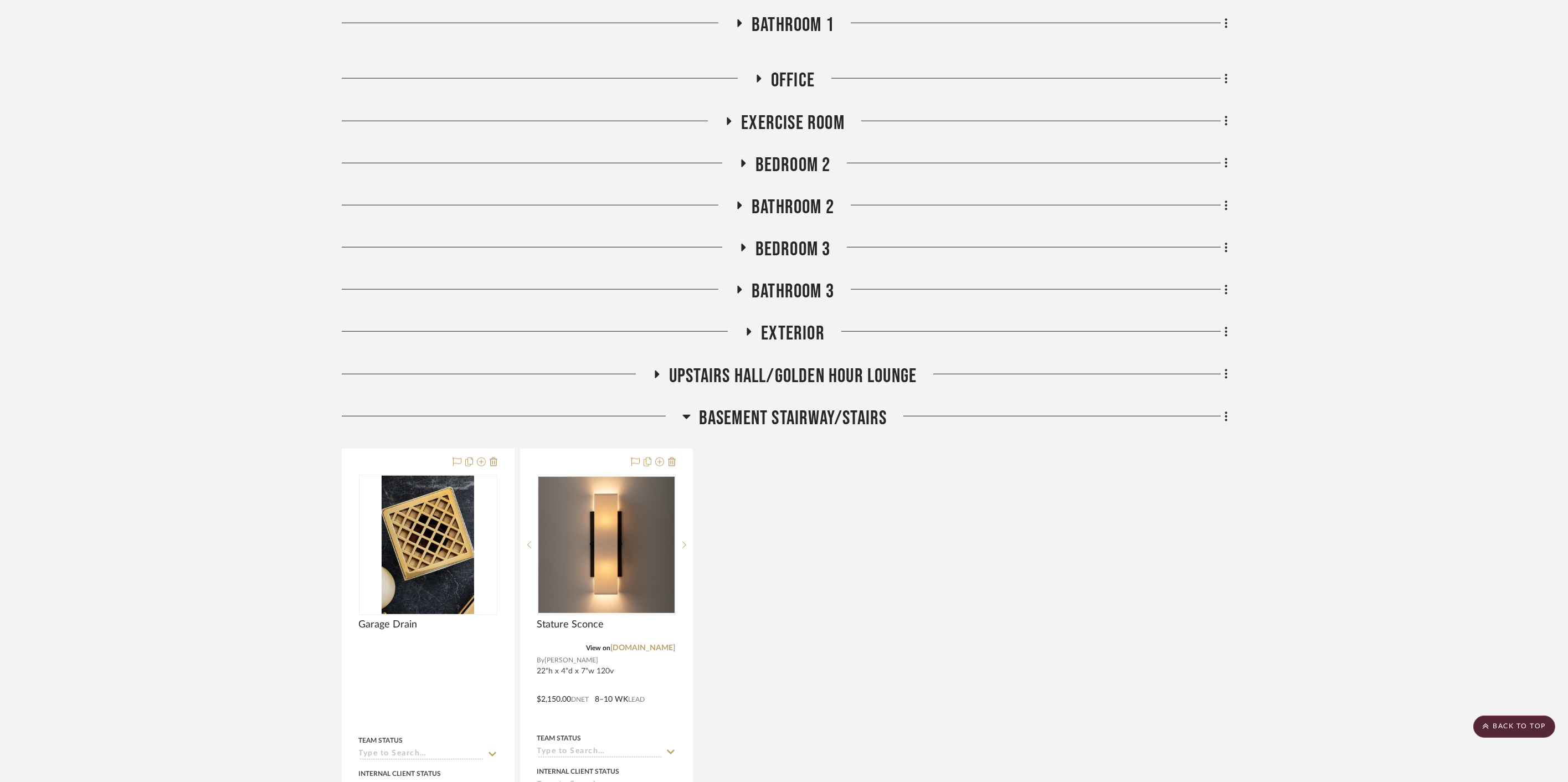
click at [795, 417] on span "Basement stairway/Stairs" at bounding box center [793, 418] width 188 height 24
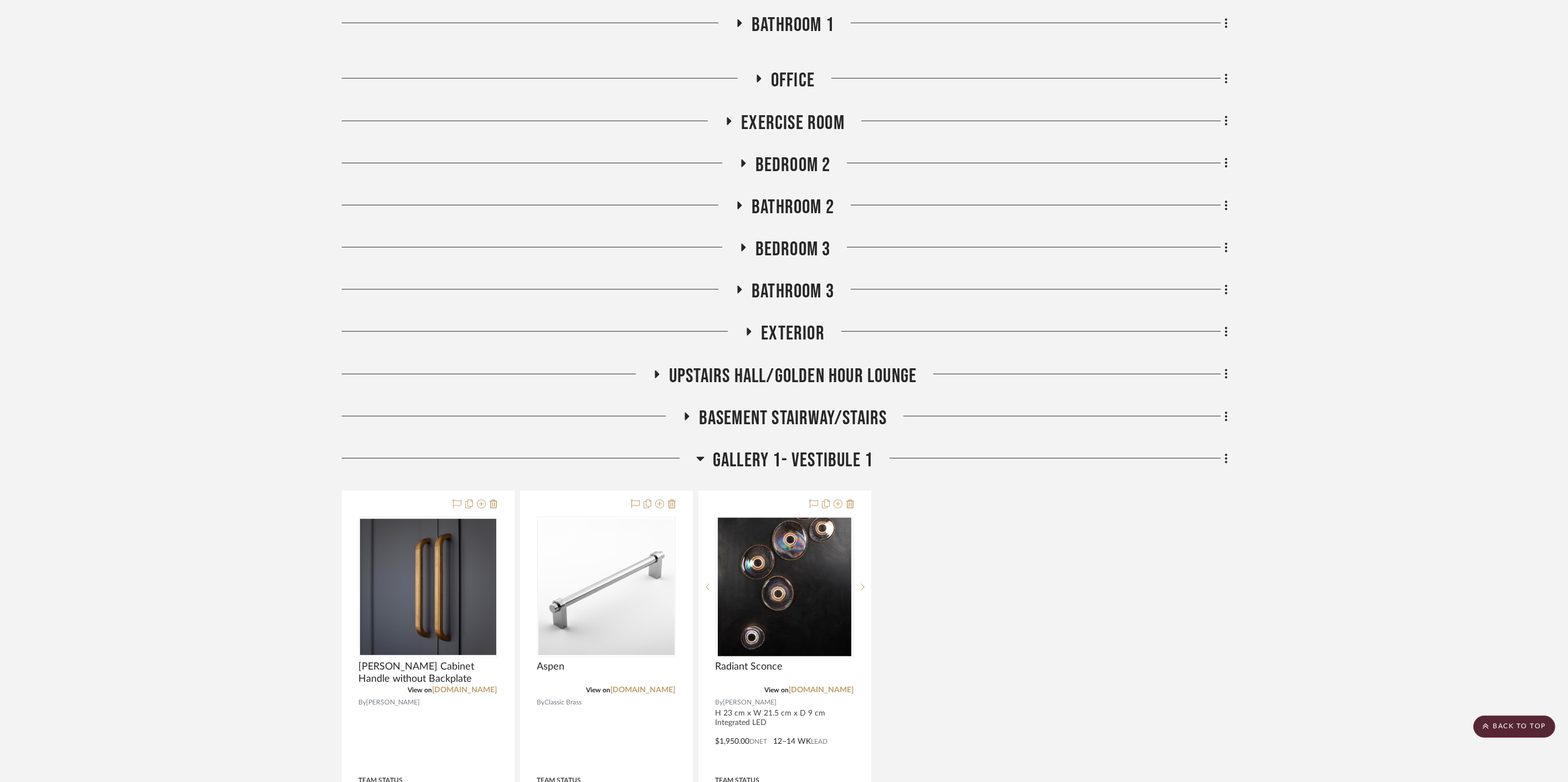
click at [791, 450] on span "Gallery 1- Vestibule 1" at bounding box center [793, 461] width 160 height 24
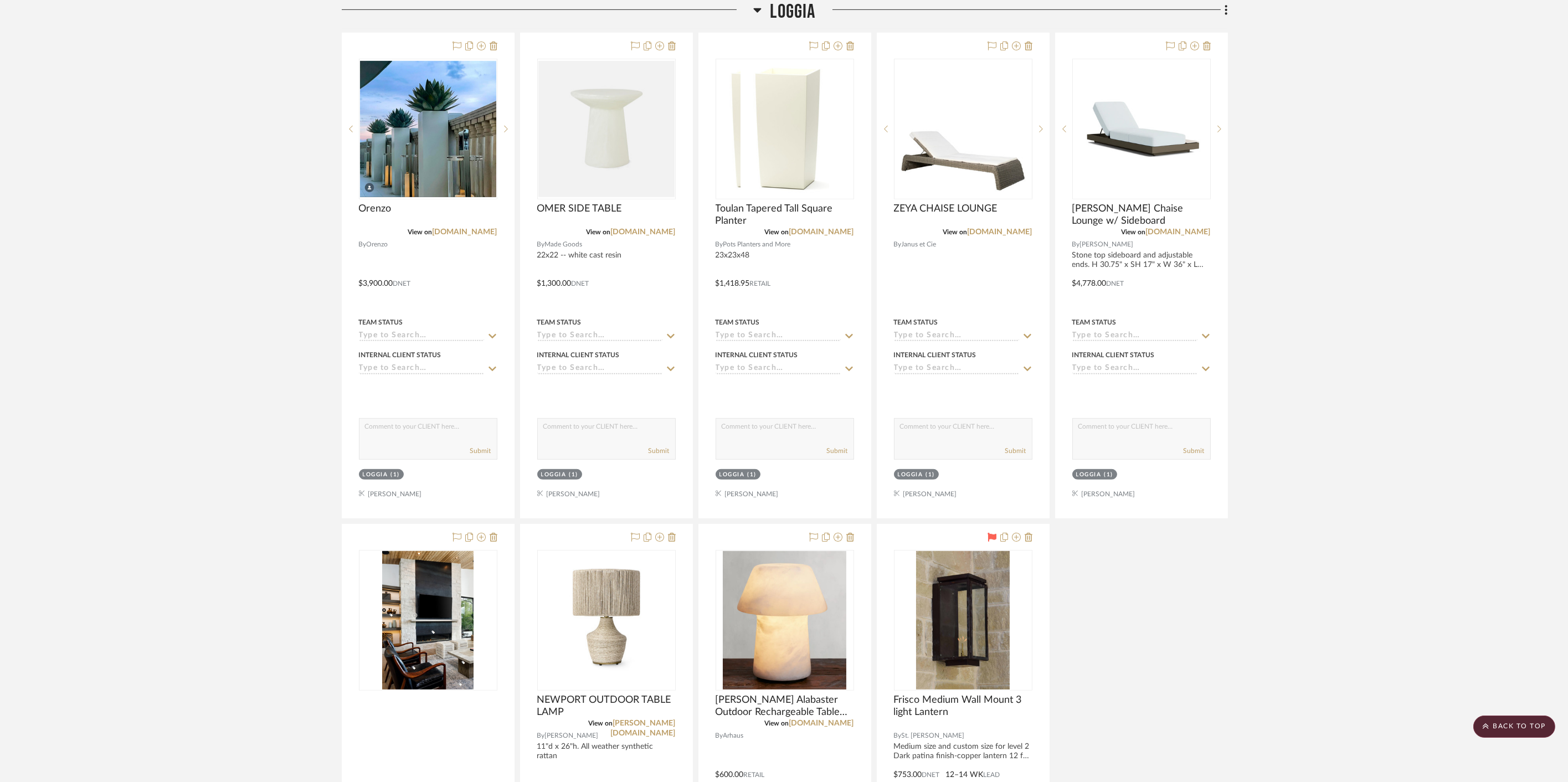
click at [766, 12] on h3 "Loggia" at bounding box center [784, 12] width 62 height 24
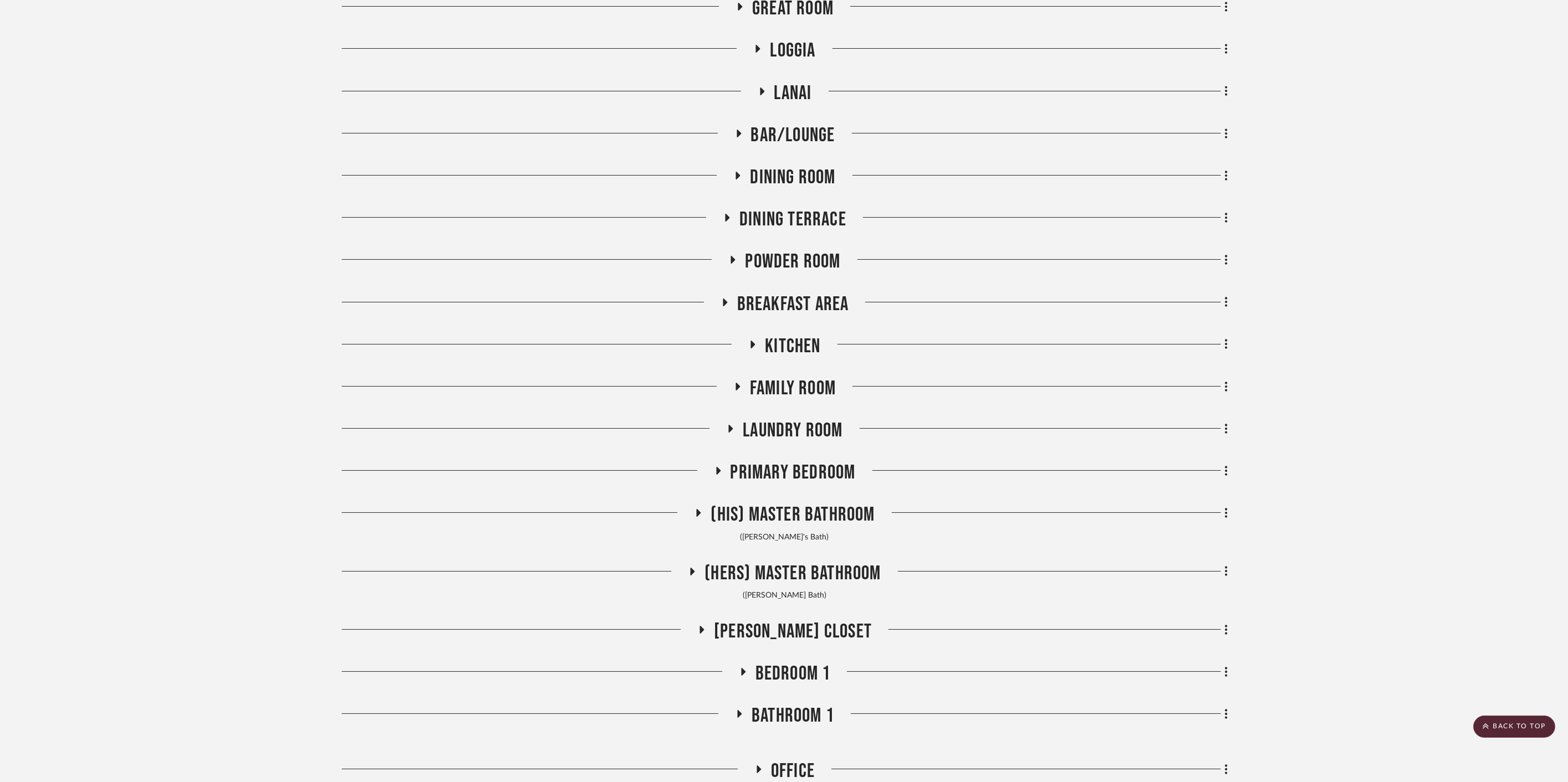
scroll to position [0, 0]
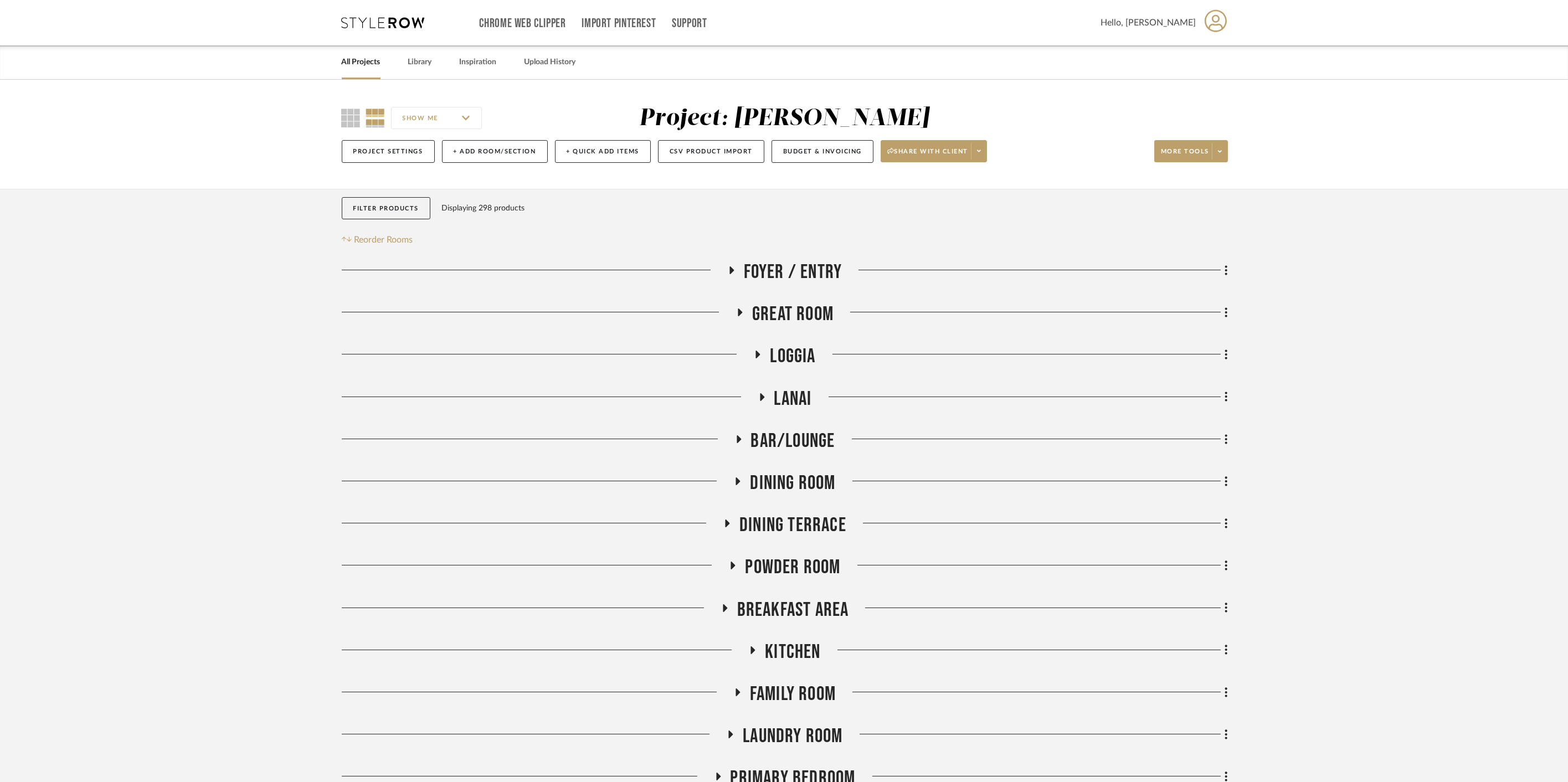
click at [775, 263] on span "Foyer / Entry" at bounding box center [793, 272] width 98 height 24
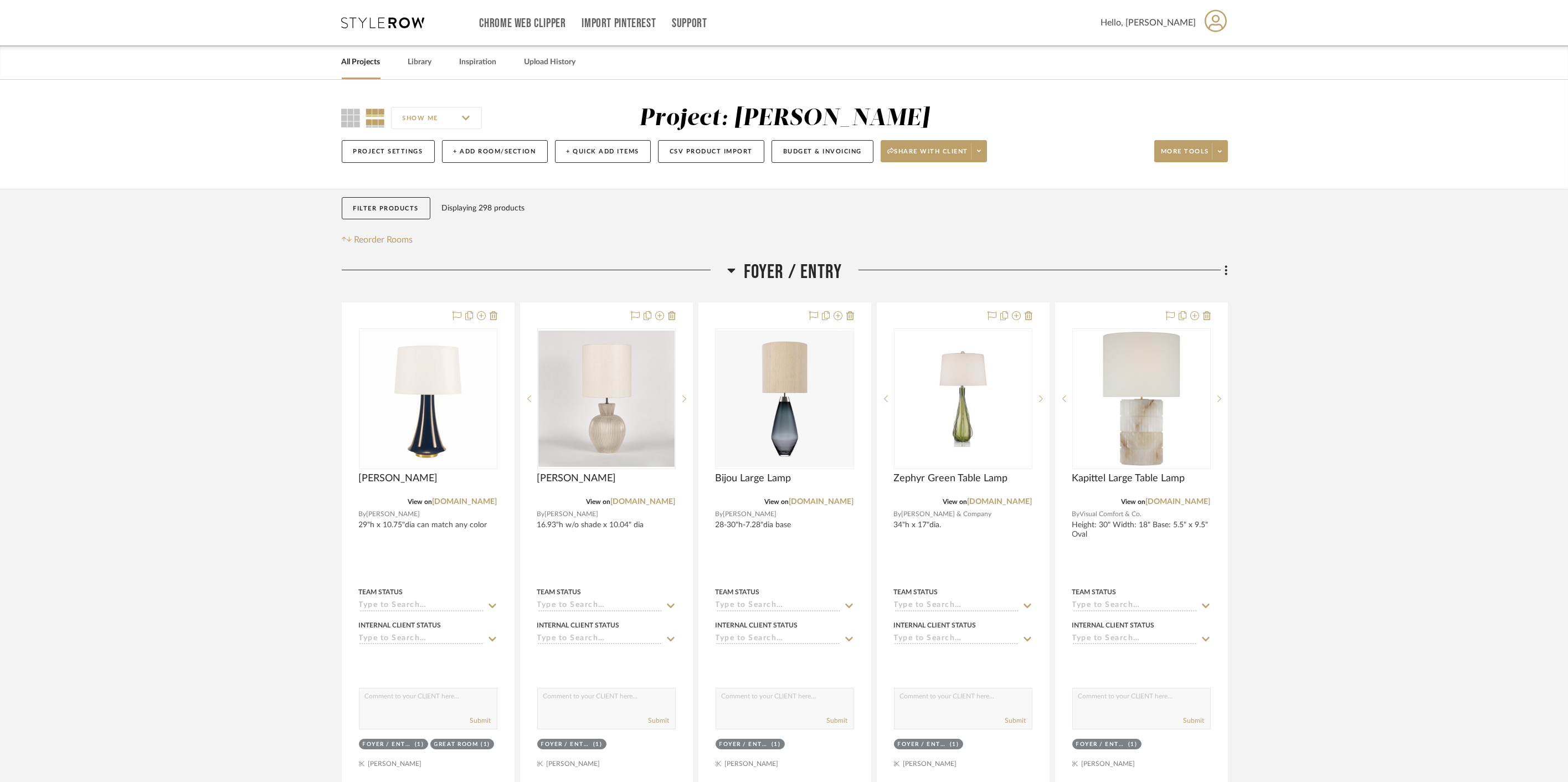
click at [775, 263] on span "Foyer / Entry" at bounding box center [793, 272] width 98 height 24
